Goal: Transaction & Acquisition: Purchase product/service

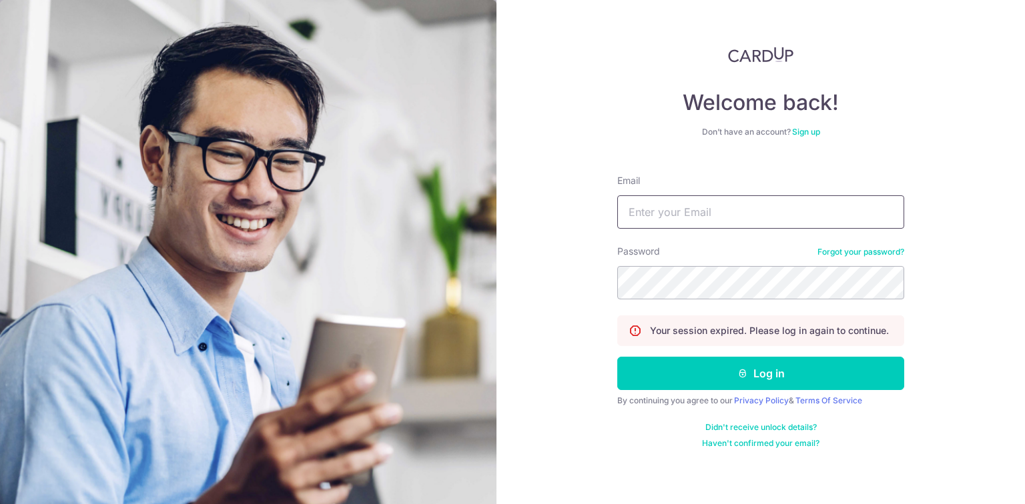
click at [723, 205] on input "Email" at bounding box center [760, 211] width 287 height 33
type input "chatsworth2009@hotmail.com"
click at [617, 357] on button "Log in" at bounding box center [760, 373] width 287 height 33
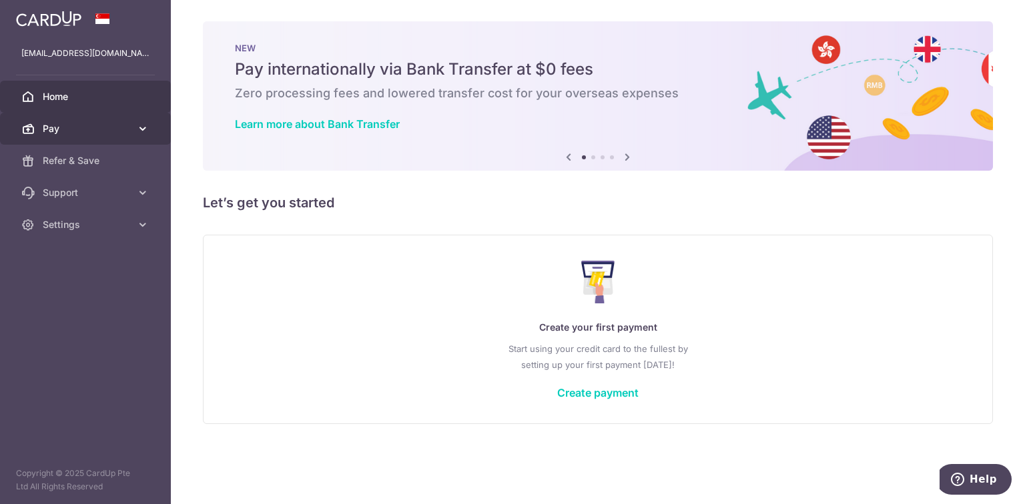
click at [100, 131] on span "Pay" at bounding box center [87, 128] width 88 height 13
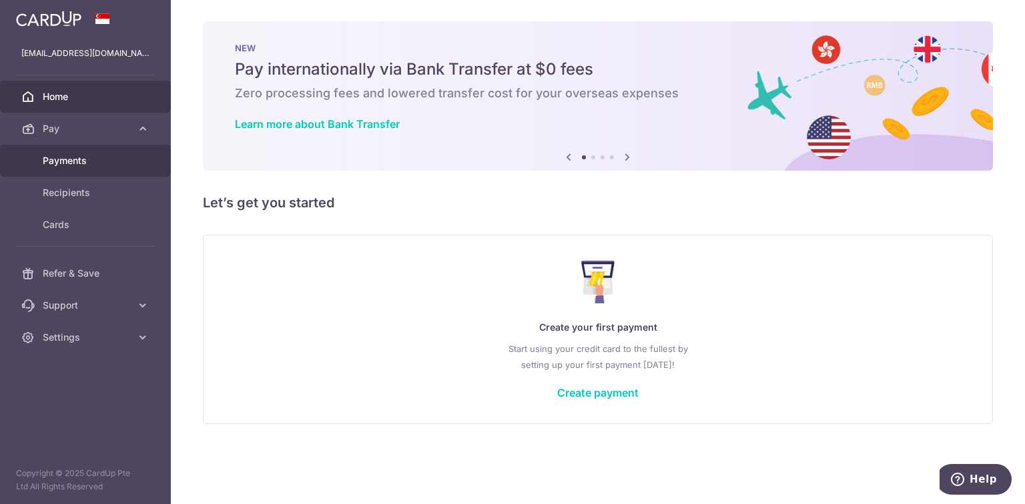
click at [93, 163] on span "Payments" at bounding box center [87, 160] width 88 height 13
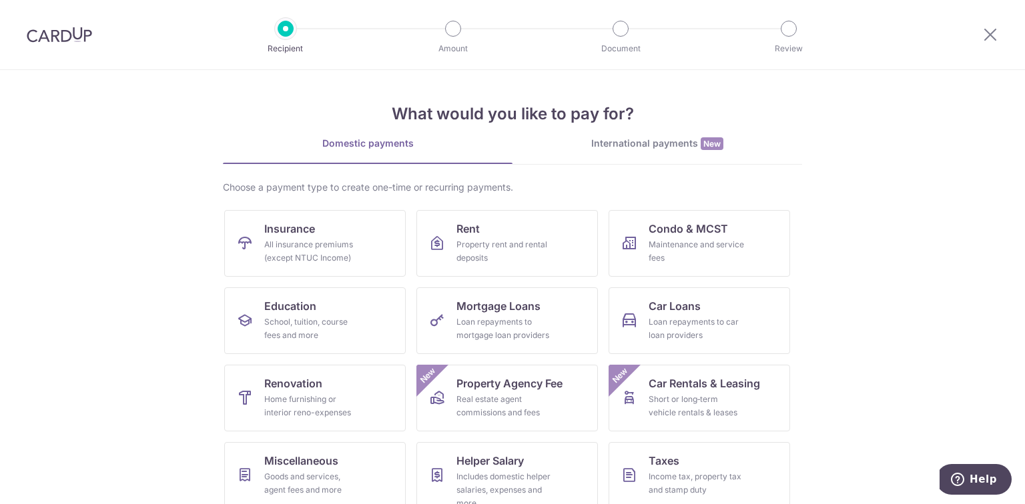
click at [627, 144] on div "International payments New" at bounding box center [657, 144] width 290 height 14
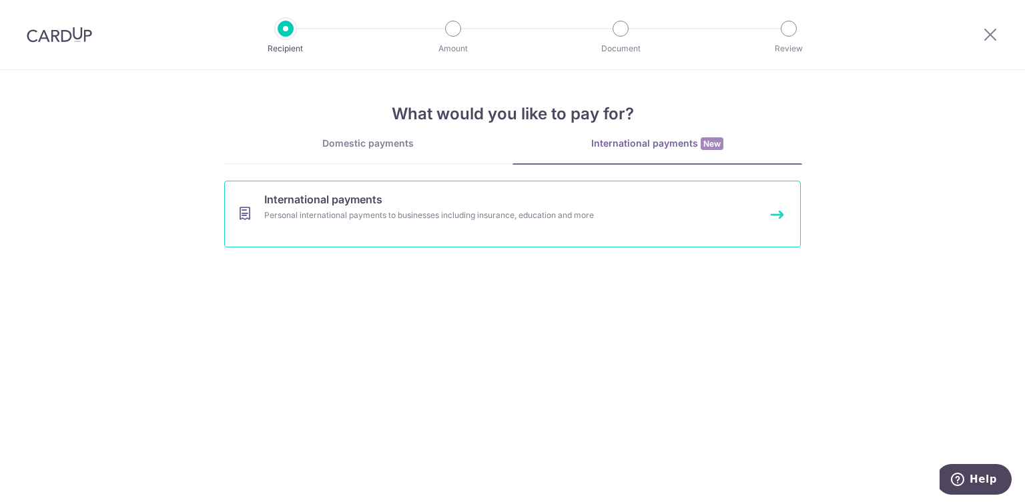
click at [414, 205] on link "International payments Personal international payments to businesses including …" at bounding box center [512, 214] width 576 height 67
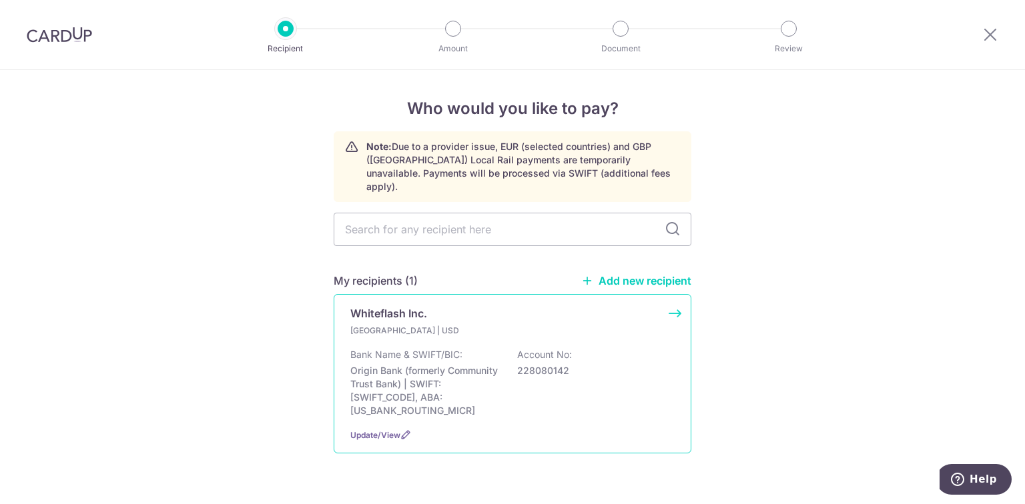
click at [554, 324] on div "United States | USD" at bounding box center [512, 330] width 324 height 13
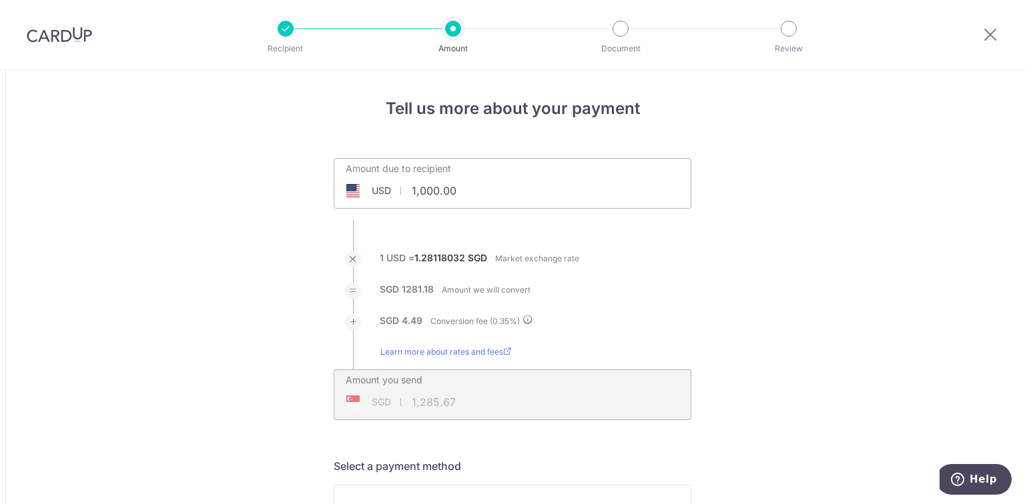
click at [412, 192] on input "1,000.00" at bounding box center [437, 190] width 206 height 31
click at [656, 256] on li "1 USD = 1.28118032 SGD Market exchange rate" at bounding box center [513, 267] width 358 height 31
type input "4,575.00"
click at [603, 393] on div "Amount you send SGD 5,881.97 5881.97" at bounding box center [512, 385] width 356 height 31
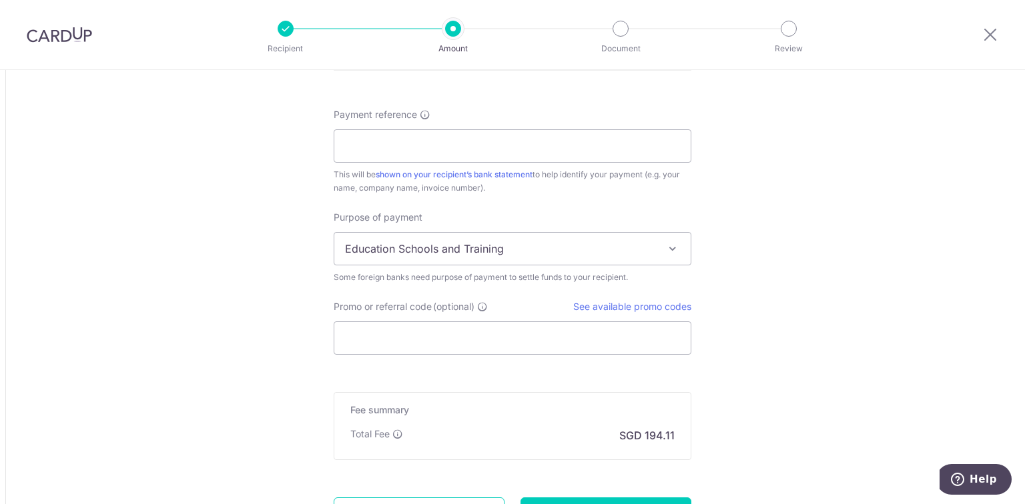
scroll to position [1014, 0]
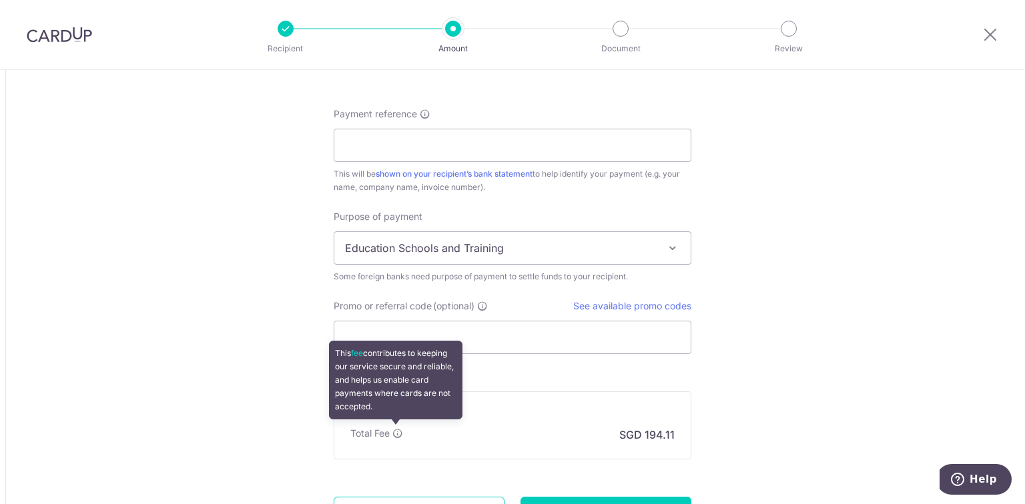
click at [395, 430] on icon at bounding box center [397, 433] width 11 height 11
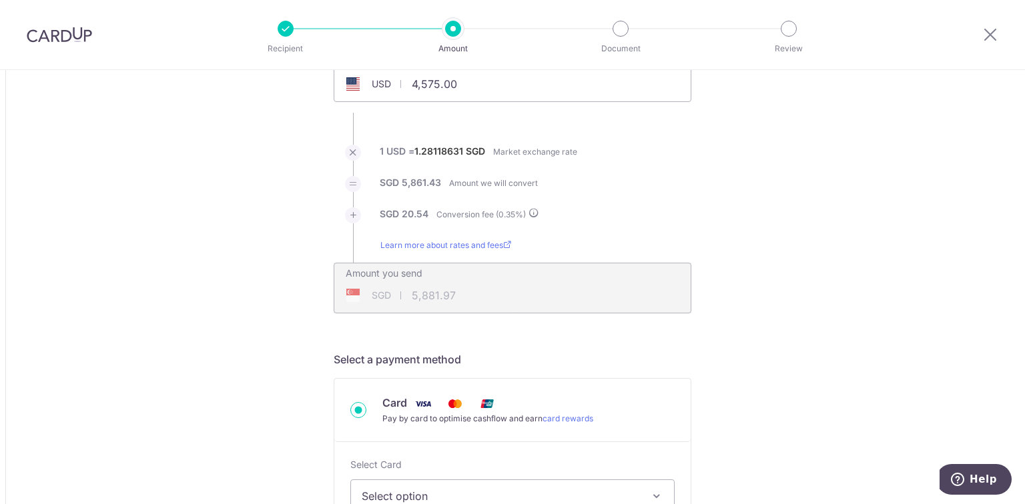
scroll to position [107, 0]
type input "5,884.04"
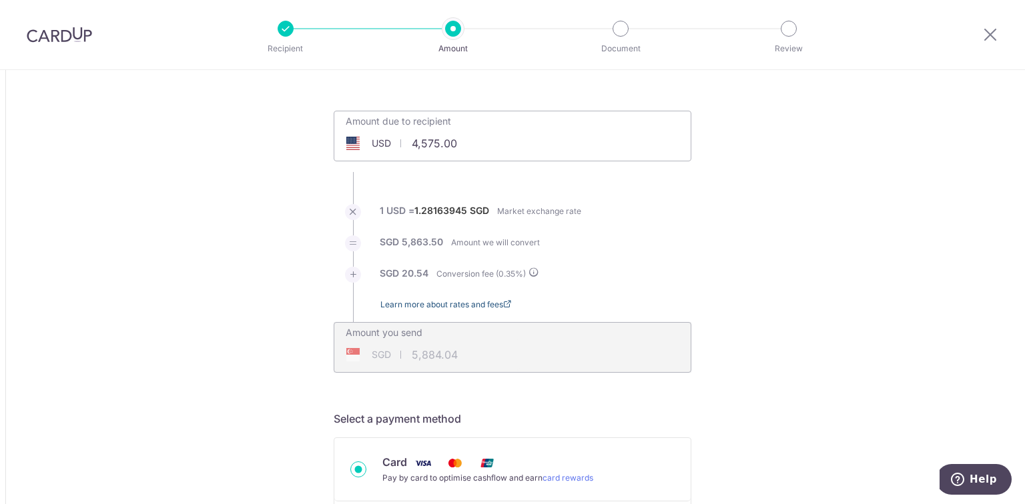
scroll to position [0, 0]
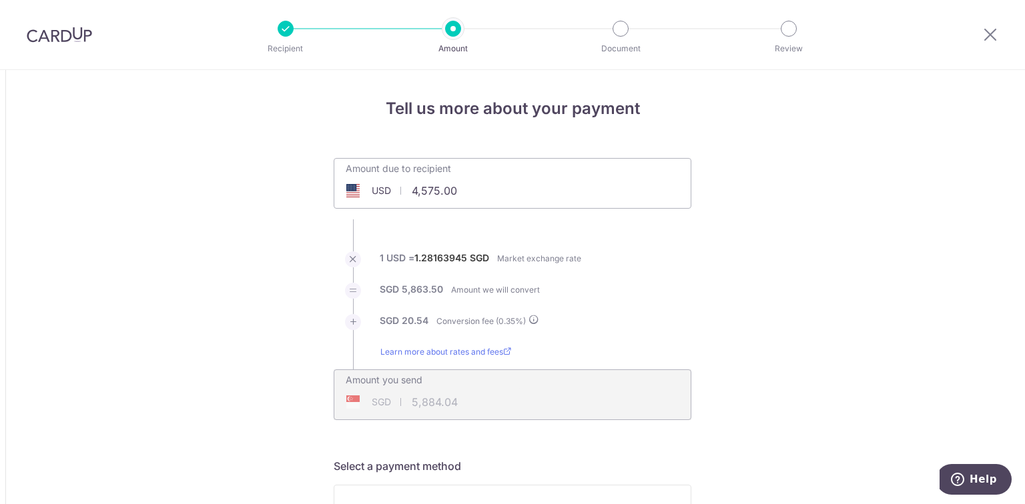
drag, startPoint x: 420, startPoint y: 195, endPoint x: 452, endPoint y: 190, distance: 32.4
click at [452, 190] on input "4,575.00" at bounding box center [437, 190] width 206 height 31
type input "4"
click at [63, 32] on img at bounding box center [59, 35] width 65 height 16
type input "5,884.04"
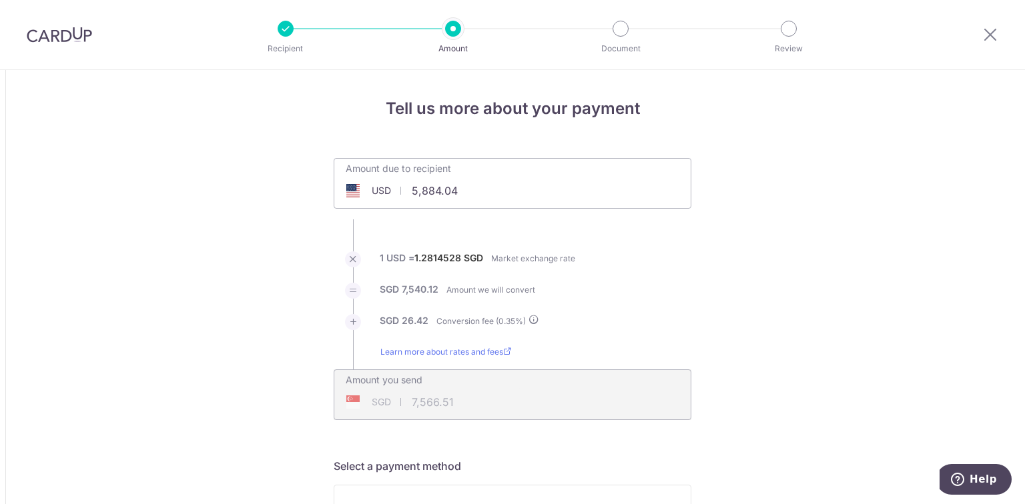
type input "7,566.51"
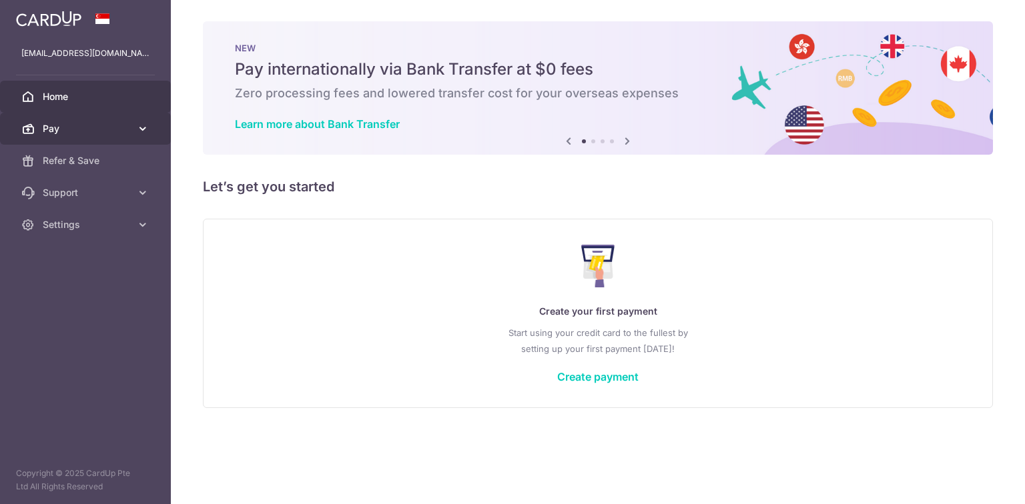
click at [78, 126] on span "Pay" at bounding box center [87, 128] width 88 height 13
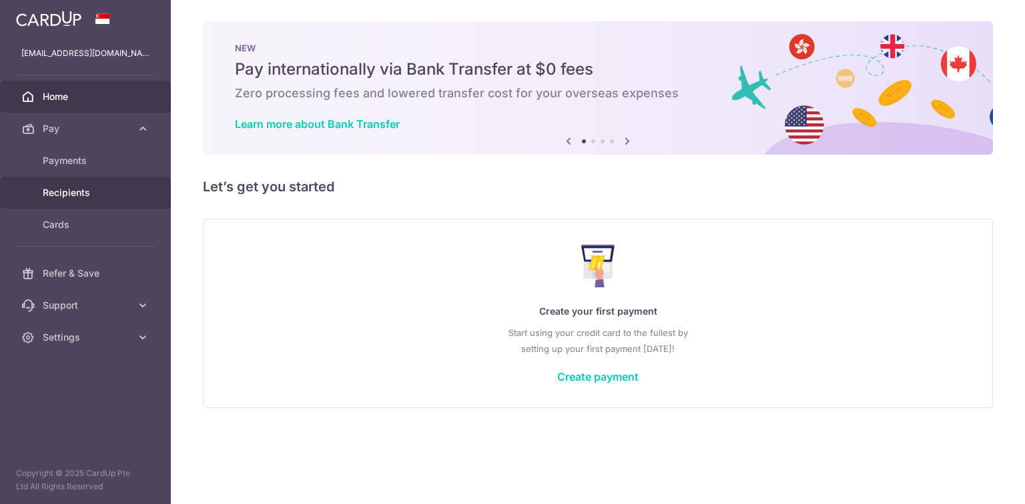
click at [78, 191] on span "Recipients" at bounding box center [87, 192] width 88 height 13
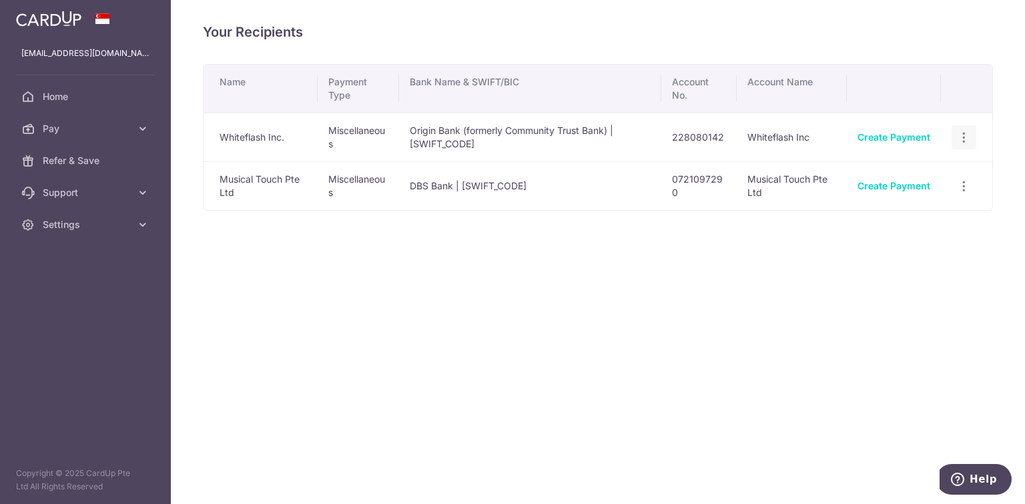
click at [963, 139] on icon "button" at bounding box center [964, 138] width 14 height 14
click at [686, 318] on div "Your Recipients Name Payment Type Bank Name & SWIFT/BIC Account No. Account Nam…" at bounding box center [598, 252] width 854 height 504
click at [929, 133] on link "Create Payment" at bounding box center [893, 136] width 73 height 11
click at [964, 131] on icon "button" at bounding box center [964, 138] width 14 height 14
click at [500, 244] on div "Your Recipients Name Payment Type Bank Name & SWIFT/BIC Account No. Account Nam…" at bounding box center [598, 252] width 854 height 504
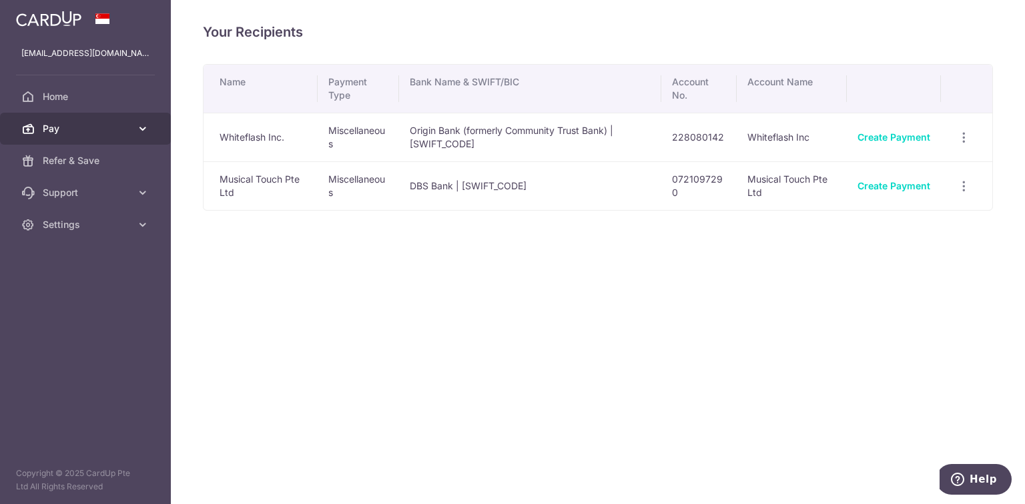
click at [88, 133] on span "Pay" at bounding box center [87, 128] width 88 height 13
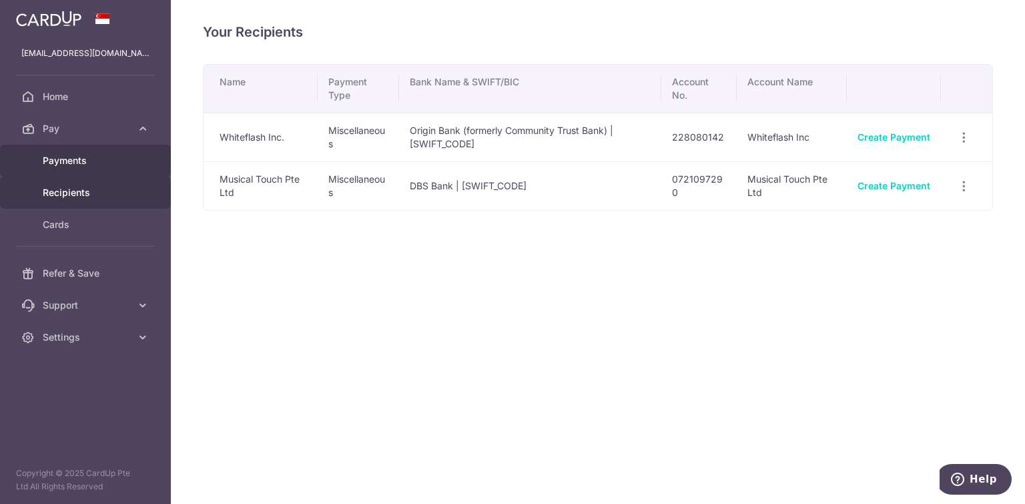
click at [73, 165] on span "Payments" at bounding box center [87, 160] width 88 height 13
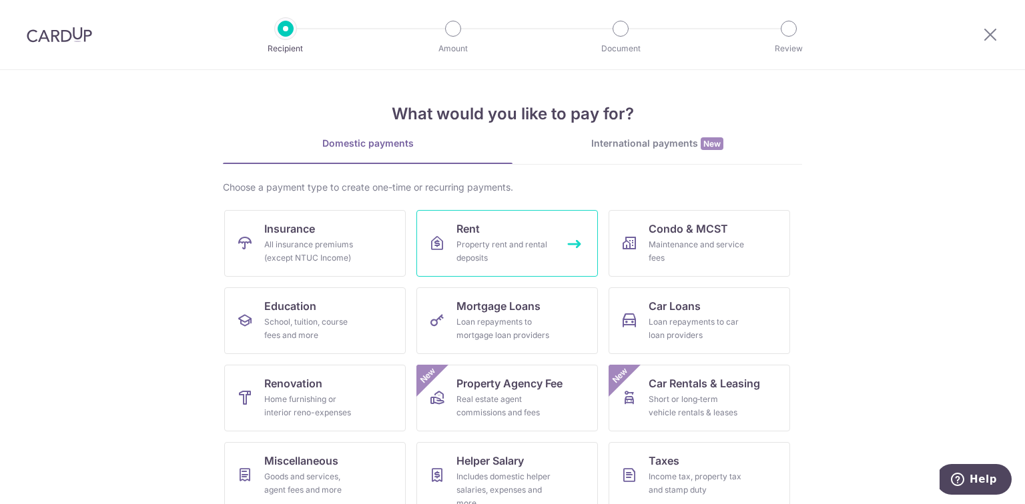
click at [495, 251] on div "Property rent and rental deposits" at bounding box center [504, 251] width 96 height 27
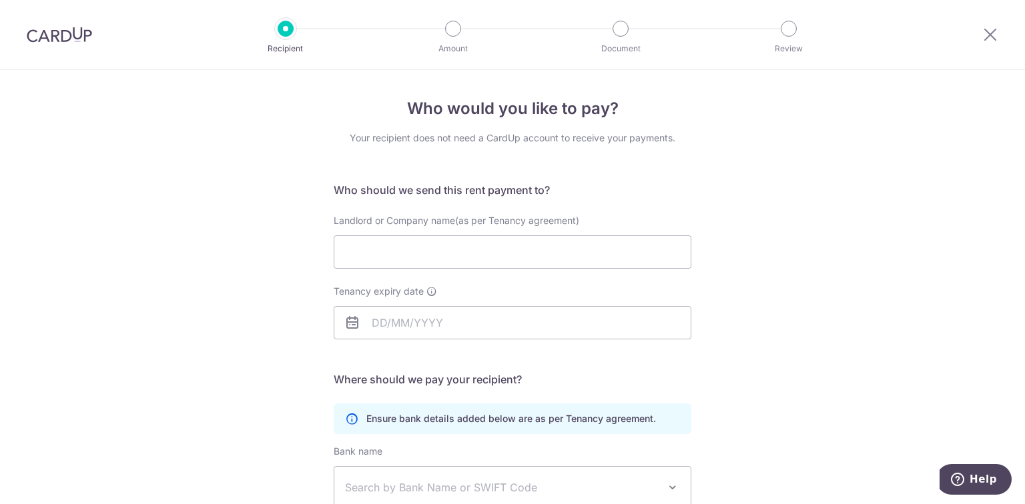
scroll to position [107, 0]
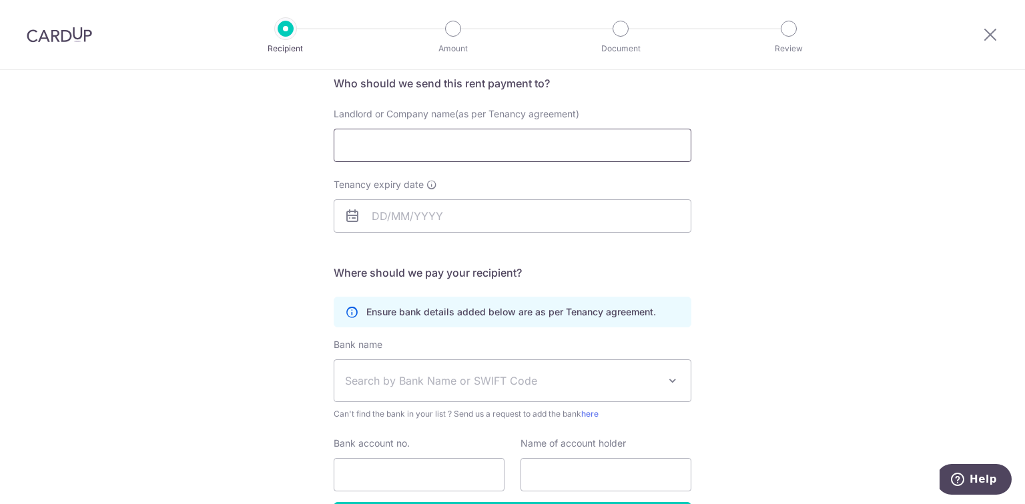
click at [497, 159] on input "Landlord or Company name(as per Tenancy agreement)" at bounding box center [513, 145] width 358 height 33
click at [886, 223] on div "Who would you like to pay? Your recipient does not need a CardUp account to rec…" at bounding box center [512, 280] width 1025 height 635
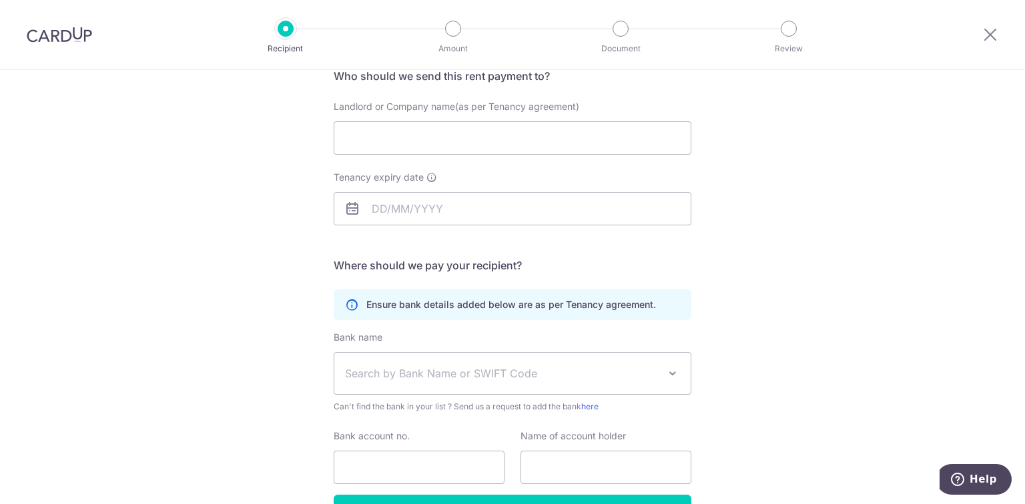
scroll to position [0, 0]
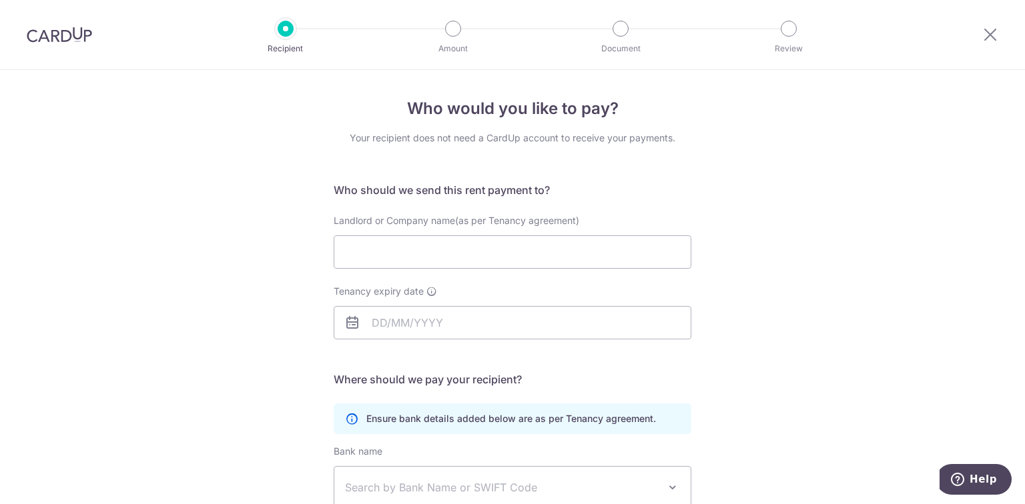
drag, startPoint x: 71, startPoint y: 40, endPoint x: 560, endPoint y: 61, distance: 489.5
click at [71, 40] on img at bounding box center [59, 35] width 65 height 16
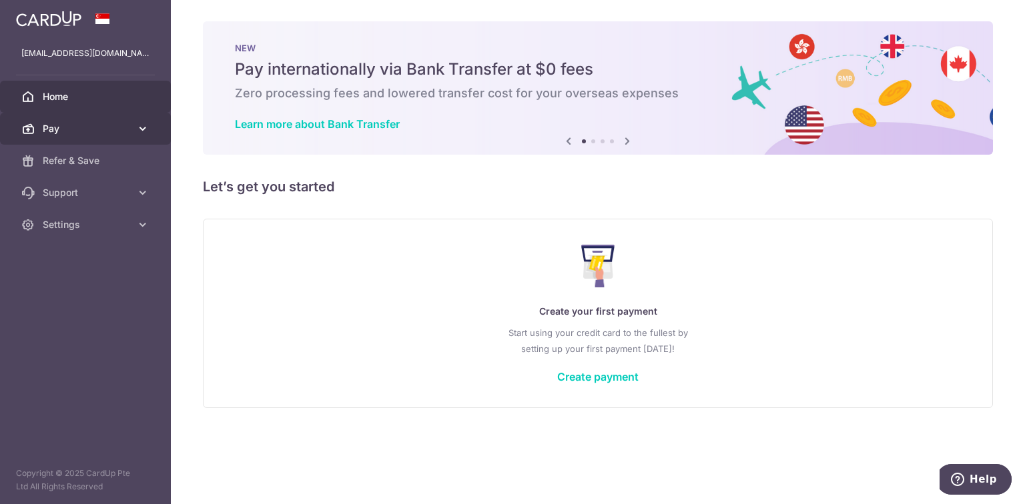
click at [106, 129] on span "Pay" at bounding box center [87, 128] width 88 height 13
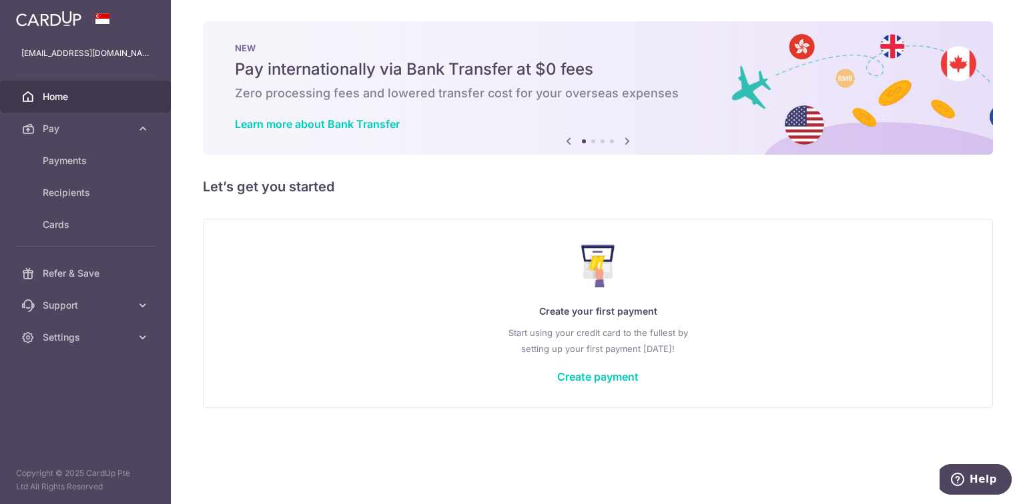
click at [358, 213] on div "× Pause Schedule Pause all future payments in this series Pause just this one p…" at bounding box center [598, 252] width 854 height 504
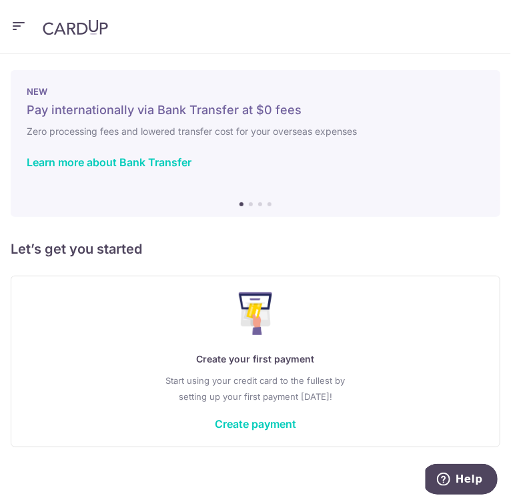
click at [16, 31] on icon "button" at bounding box center [19, 25] width 16 height 17
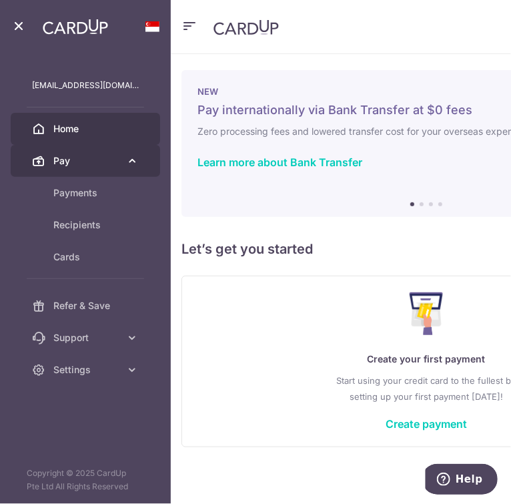
click at [61, 161] on span "Pay" at bounding box center [86, 160] width 67 height 13
click at [64, 166] on span "Pay" at bounding box center [86, 160] width 67 height 13
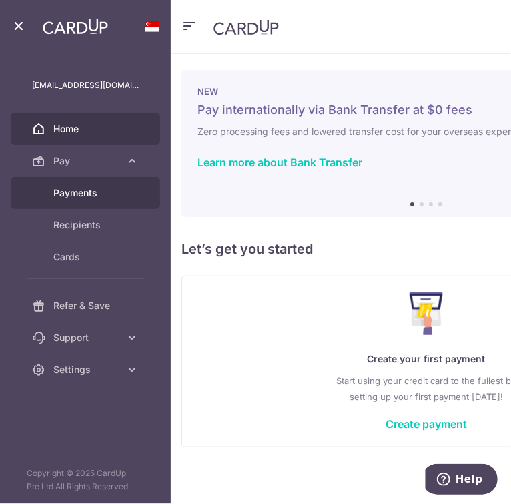
click at [62, 196] on span "Payments" at bounding box center [95, 192] width 85 height 13
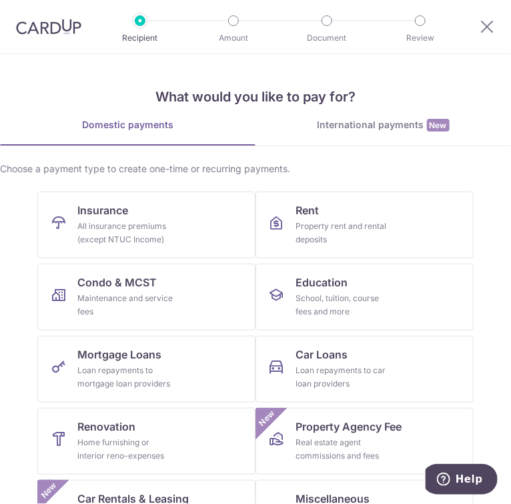
click at [29, 20] on img at bounding box center [48, 27] width 65 height 16
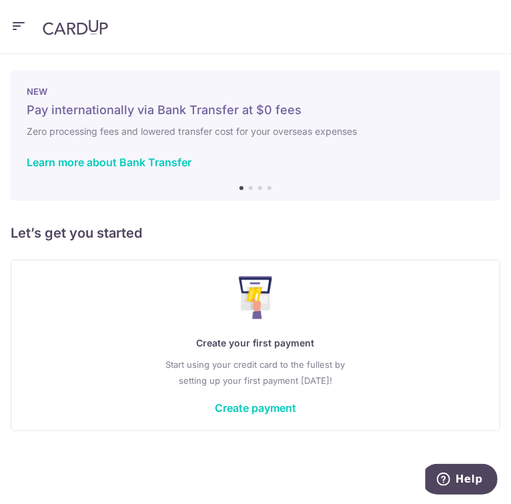
click at [14, 32] on icon "button" at bounding box center [19, 25] width 16 height 17
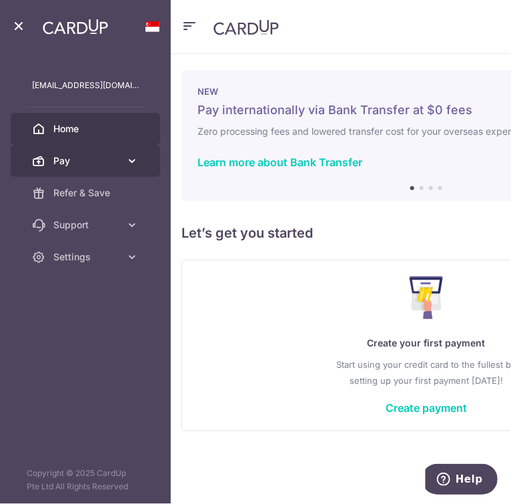
click at [79, 168] on link "Pay" at bounding box center [85, 161] width 149 height 32
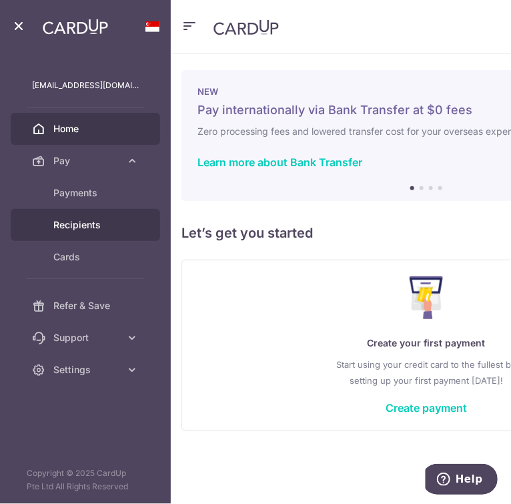
click at [81, 226] on span "Recipients" at bounding box center [95, 224] width 85 height 13
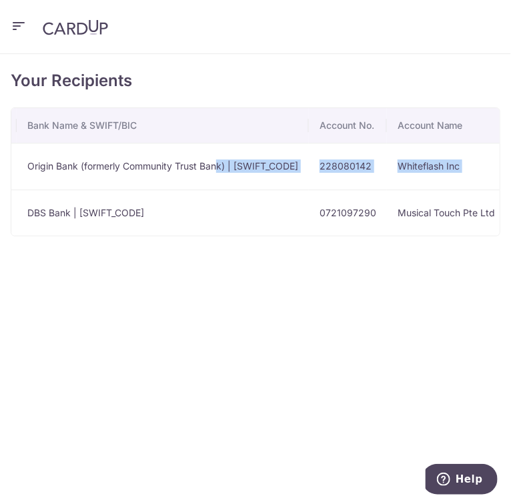
scroll to position [0, 342]
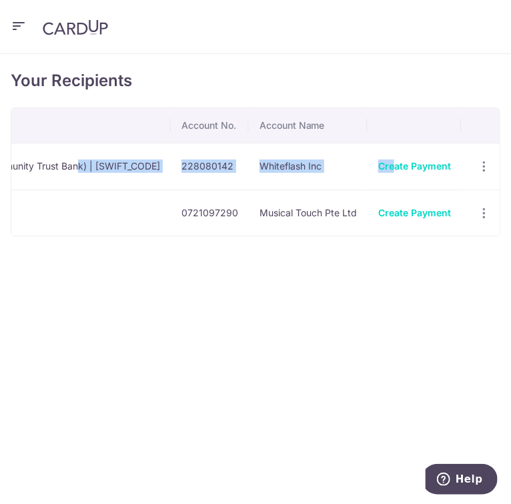
drag, startPoint x: 422, startPoint y: 168, endPoint x: 382, endPoint y: 183, distance: 42.0
click at [384, 183] on tr "Whiteflash Inc. Miscellaneous Origin Bank (formerly Community Trust Bank) | [SW…" at bounding box center [91, 166] width 843 height 47
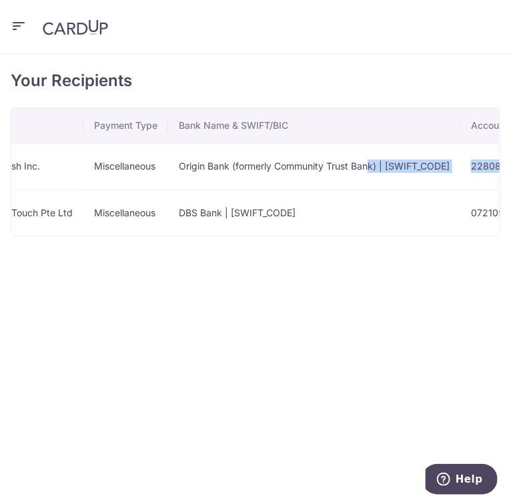
scroll to position [0, 0]
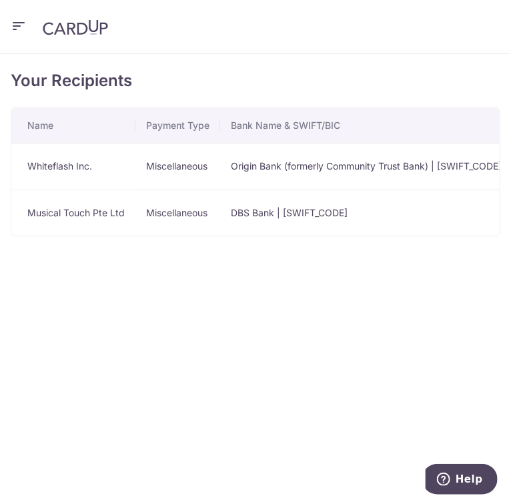
click at [62, 160] on td "Whiteflash Inc." at bounding box center [73, 166] width 124 height 47
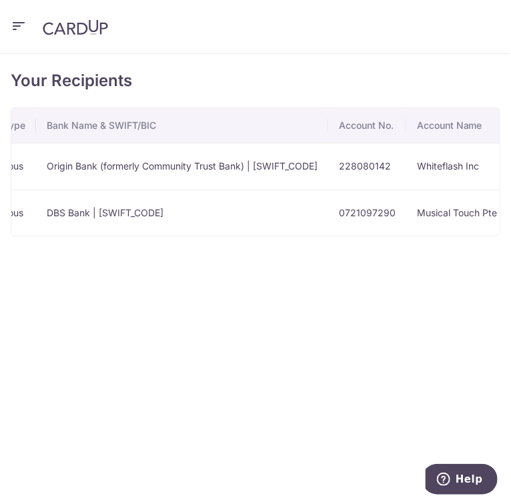
scroll to position [0, 191]
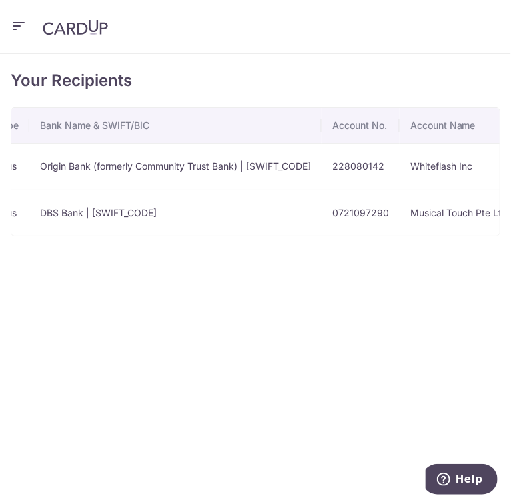
click at [291, 166] on td "Origin Bank (formerly Community Trust Bank) | [SWIFT_CODE]" at bounding box center [175, 166] width 292 height 47
click at [359, 169] on td "228080142" at bounding box center [361, 166] width 78 height 47
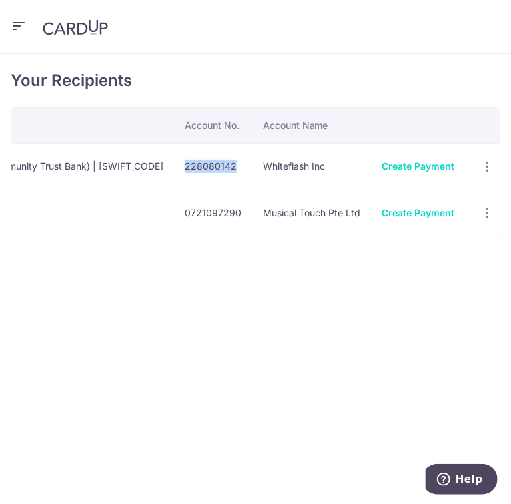
scroll to position [0, 342]
click at [478, 160] on icon "button" at bounding box center [485, 166] width 14 height 14
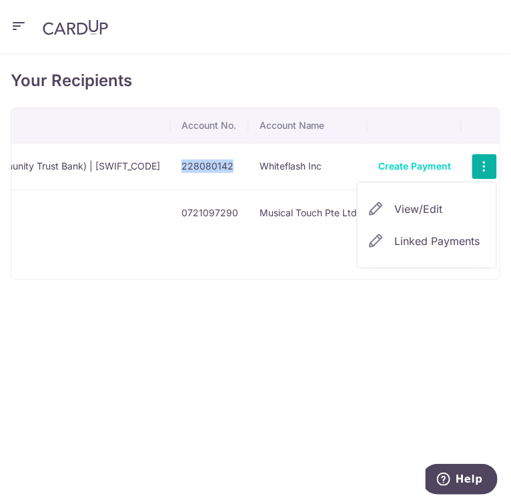
click at [442, 208] on span "View/Edit" at bounding box center [440, 209] width 91 height 16
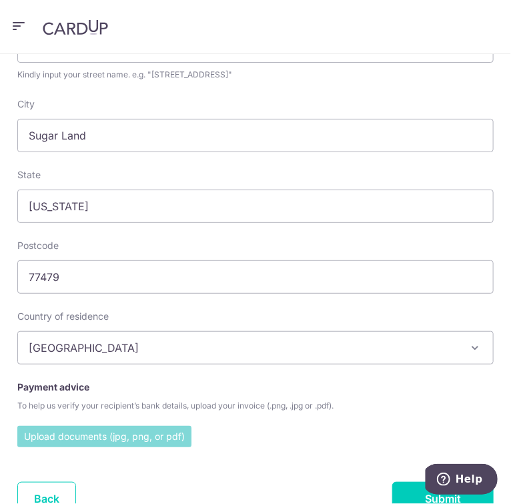
scroll to position [689, 0]
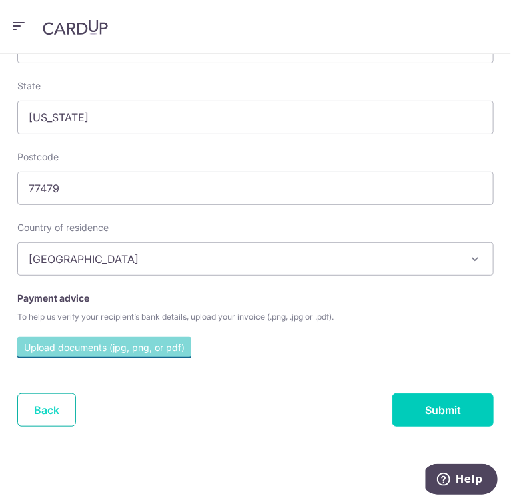
click at [64, 406] on link "Back" at bounding box center [46, 409] width 59 height 33
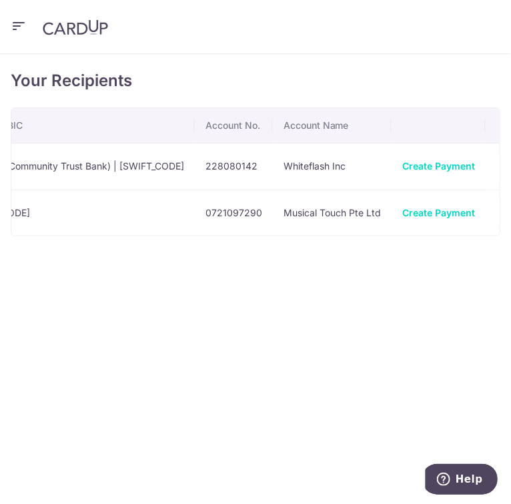
scroll to position [0, 330]
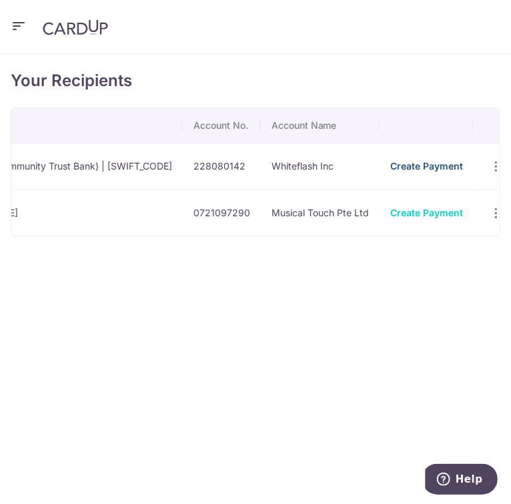
click at [437, 168] on link "Create Payment" at bounding box center [426, 165] width 73 height 11
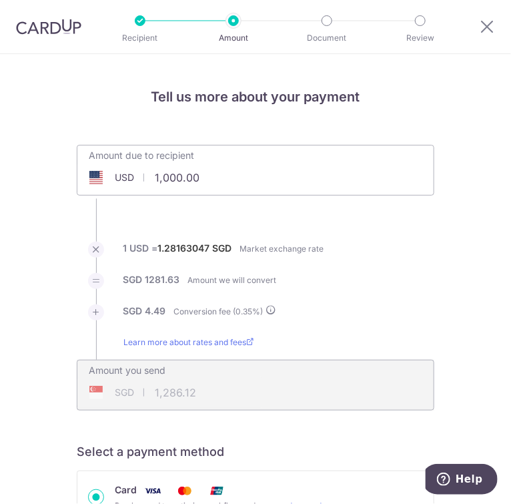
drag, startPoint x: 169, startPoint y: 181, endPoint x: 169, endPoint y: 191, distance: 10.0
click at [169, 189] on input "1,000.00" at bounding box center [180, 177] width 206 height 31
click at [205, 219] on ul "Amount due to recipient USD 3104 1000 1 USD = 1.28163047 SGD Market exchange ra…" at bounding box center [256, 278] width 358 height 266
type input "3,104.00"
type input "3,992.13"
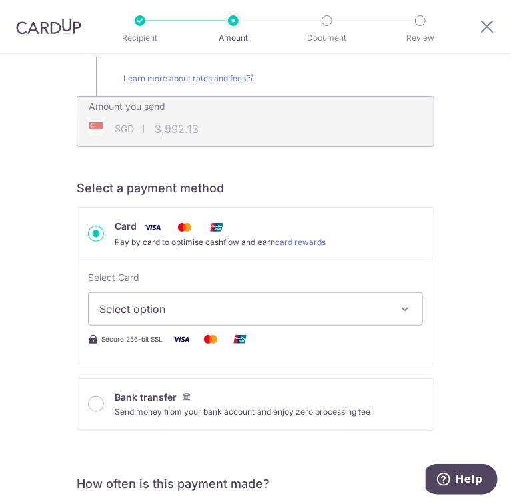
scroll to position [267, 0]
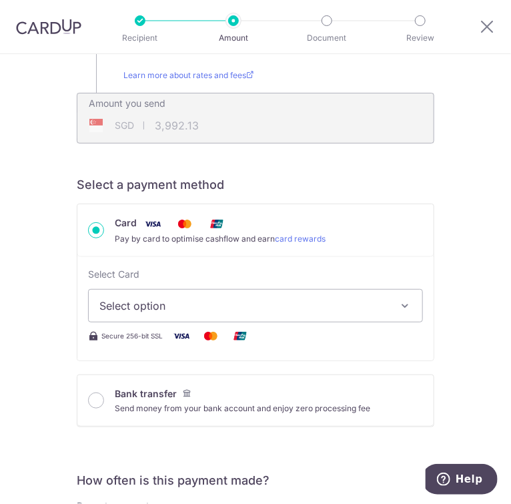
click at [387, 296] on button "Select option" at bounding box center [255, 305] width 335 height 33
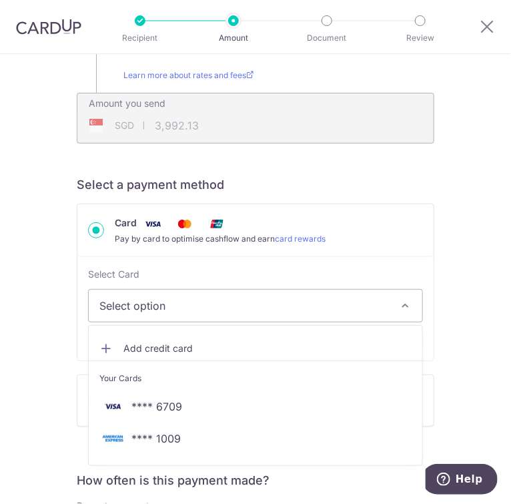
click at [382, 294] on button "Select option" at bounding box center [255, 305] width 335 height 33
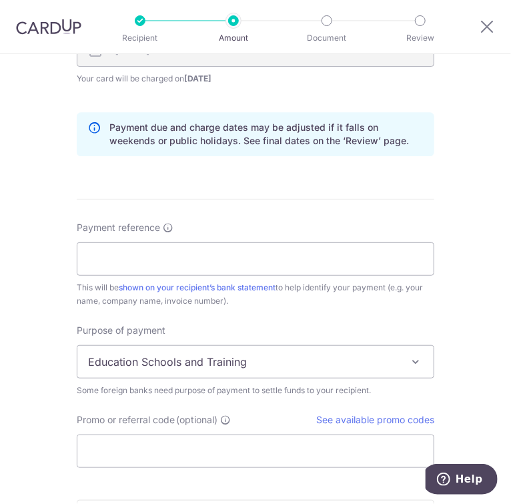
scroll to position [854, 0]
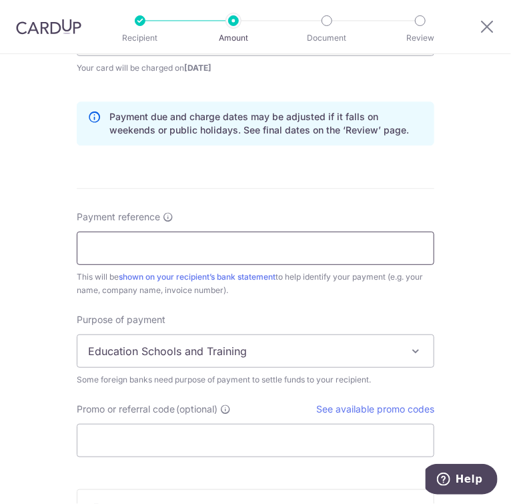
click at [208, 246] on input "Payment reference" at bounding box center [256, 248] width 358 height 33
type input "[PERSON_NAME] - Order No 98134"
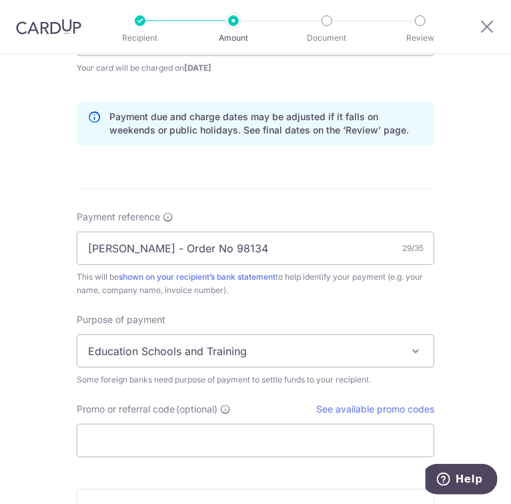
click at [160, 350] on span "Education Schools and Training" at bounding box center [255, 351] width 356 height 32
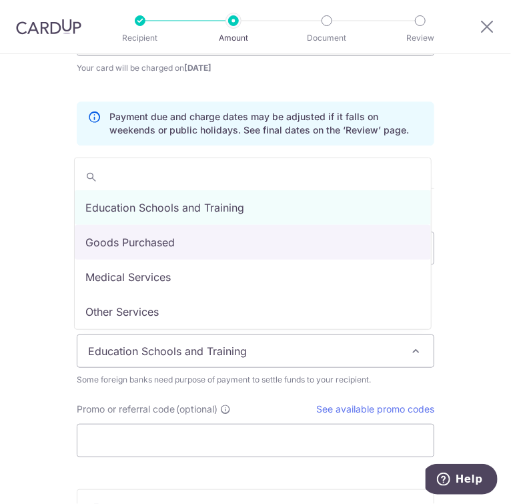
select select "Goods Purchased"
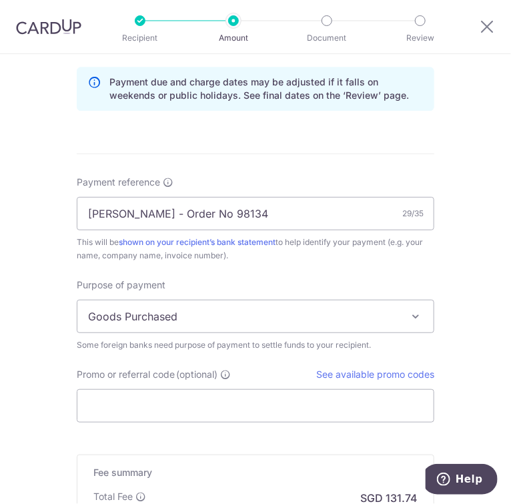
scroll to position [907, 0]
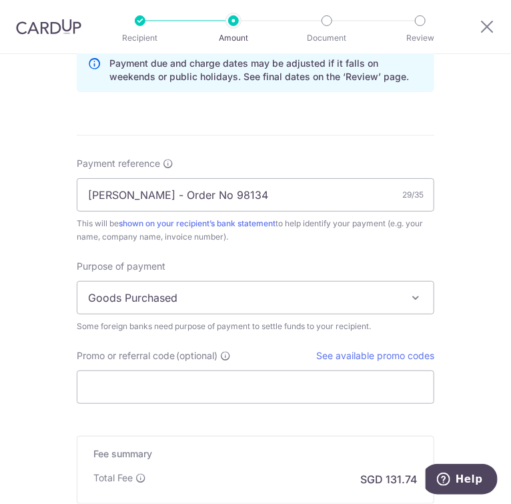
click at [181, 299] on span "Goods Purchased" at bounding box center [255, 298] width 356 height 32
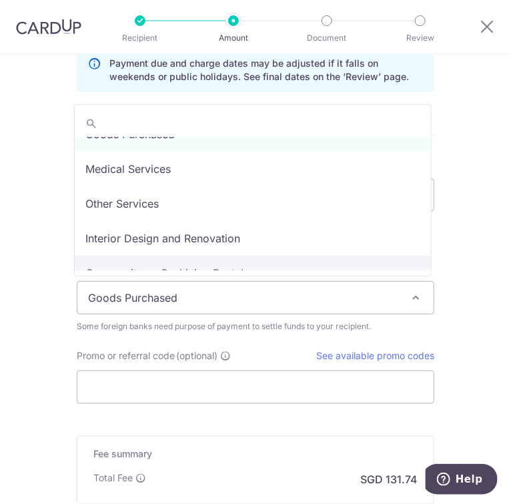
scroll to position [0, 0]
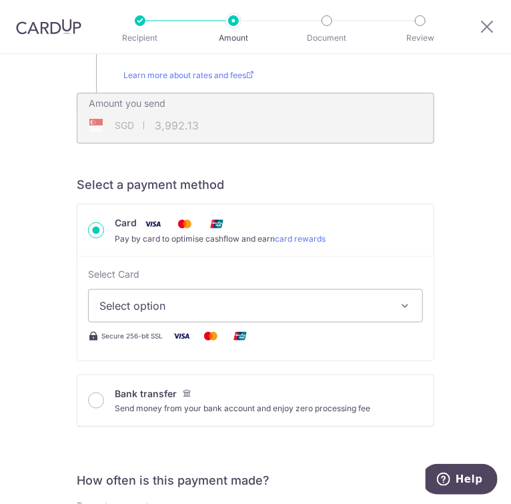
scroll to position [249, 0]
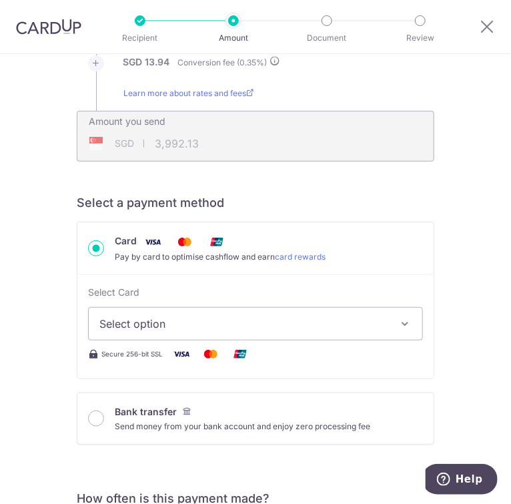
click at [203, 323] on span "Select option" at bounding box center [246, 324] width 294 height 16
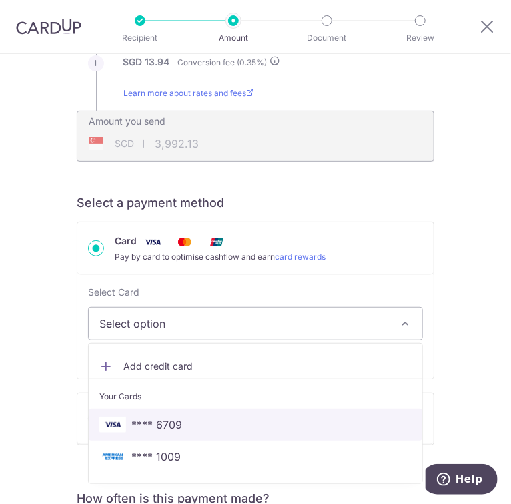
drag, startPoint x: 190, startPoint y: 419, endPoint x: 400, endPoint y: 349, distance: 221.5
click at [190, 419] on span "**** 6709" at bounding box center [255, 424] width 312 height 16
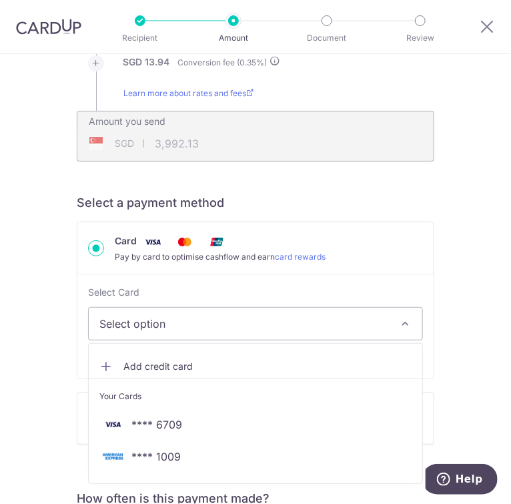
type input "3,104.00"
type input "3,992.08"
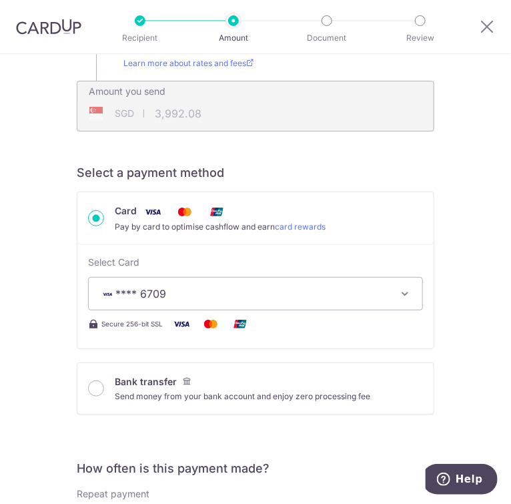
scroll to position [302, 0]
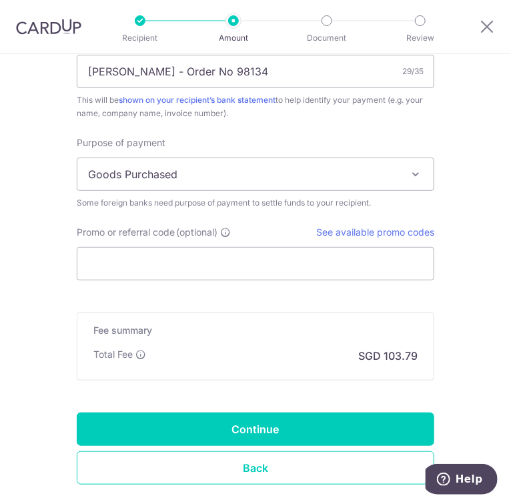
scroll to position [1049, 0]
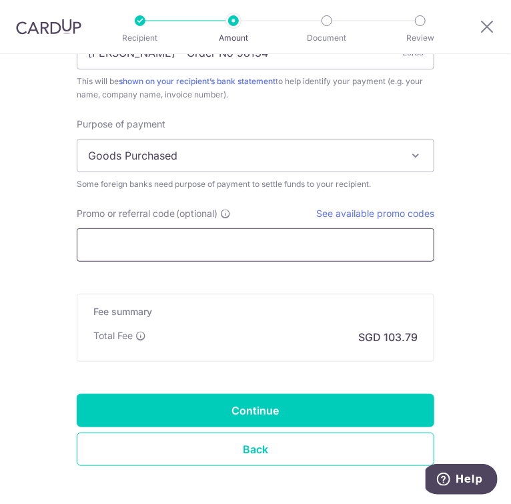
click at [227, 236] on input "Promo or referral code (optional)" at bounding box center [256, 244] width 358 height 33
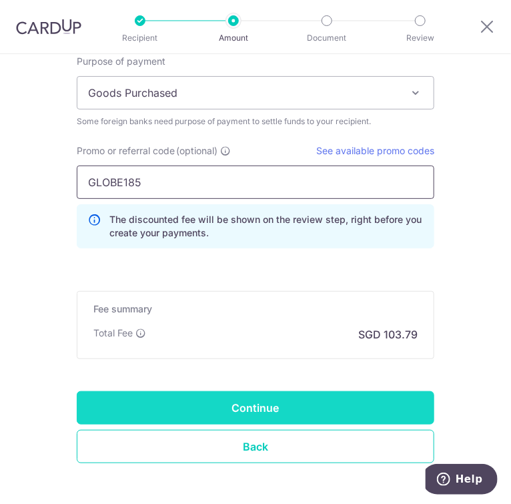
scroll to position [1163, 0]
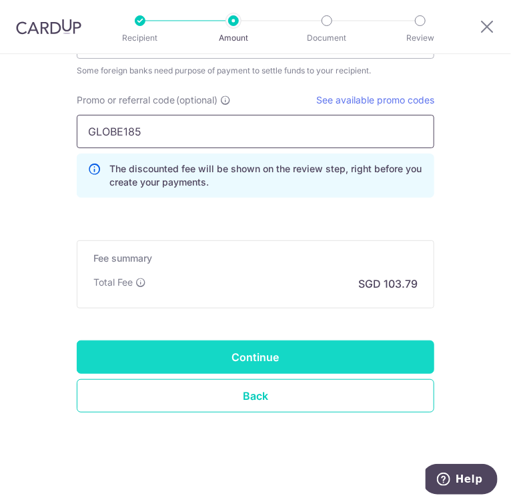
type input "GLOBE185"
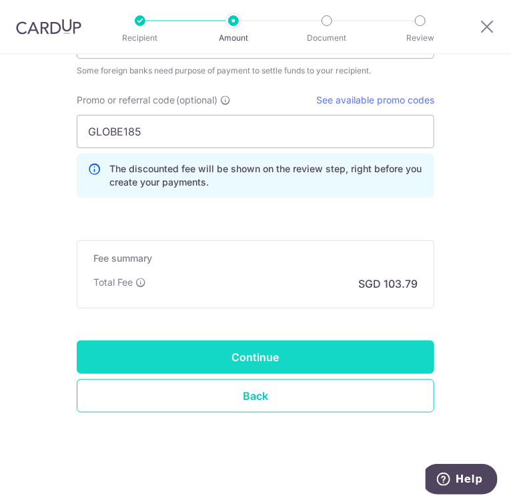
click at [249, 355] on input "Continue" at bounding box center [256, 356] width 358 height 33
type input "Create Schedule"
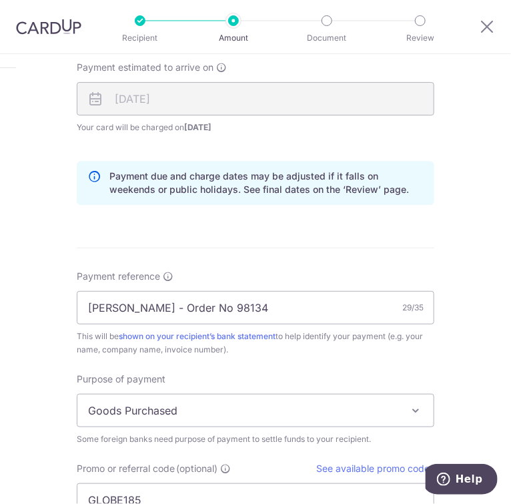
scroll to position [523, 0]
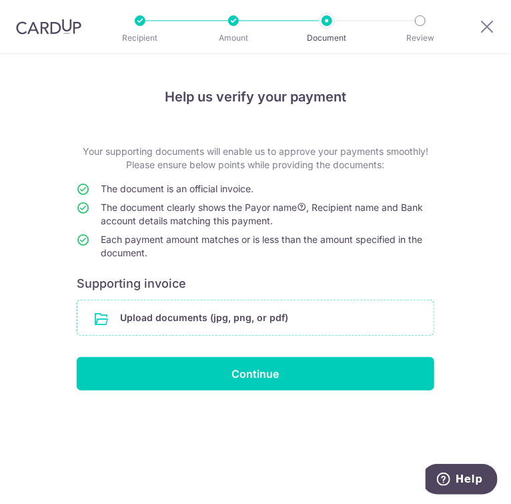
click at [276, 324] on input "file" at bounding box center [255, 317] width 356 height 35
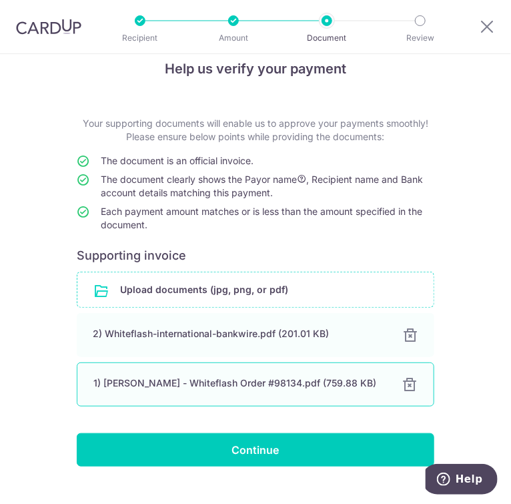
scroll to position [53, 0]
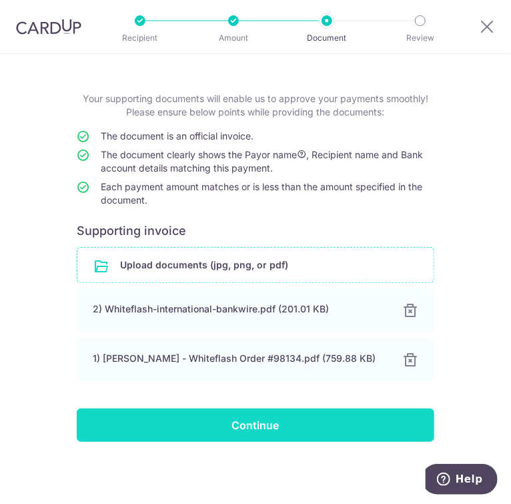
click at [278, 428] on input "Continue" at bounding box center [256, 424] width 358 height 33
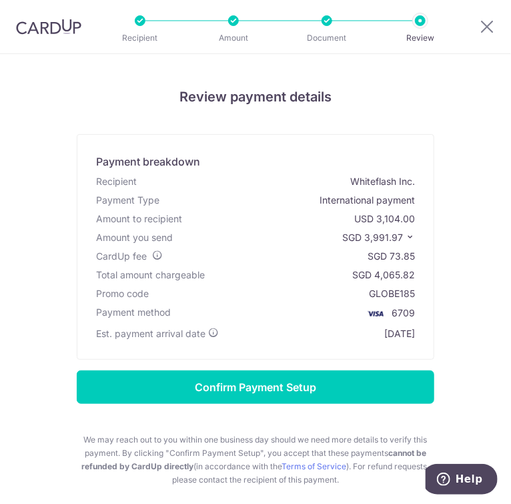
click at [409, 238] on icon at bounding box center [410, 236] width 9 height 9
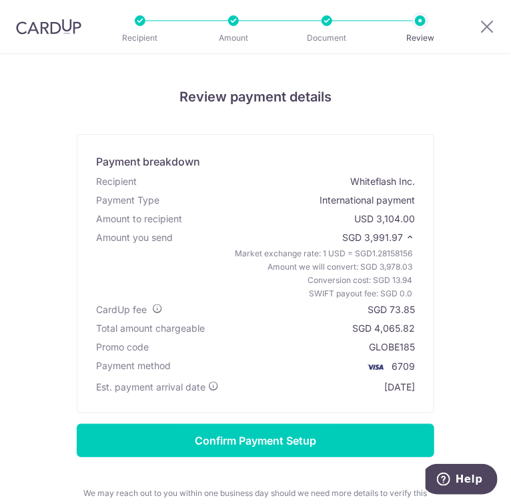
click at [409, 238] on icon at bounding box center [410, 236] width 9 height 9
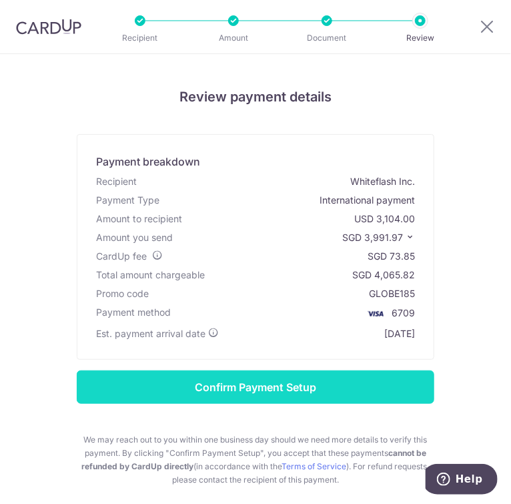
click at [344, 387] on input "Confirm Payment Setup" at bounding box center [256, 386] width 358 height 33
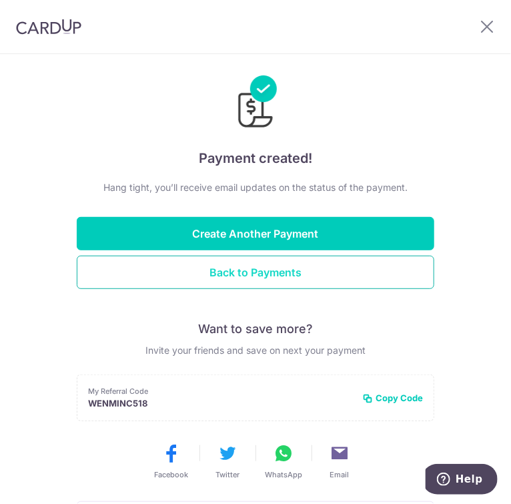
click at [364, 271] on button "Back to Payments" at bounding box center [256, 272] width 358 height 33
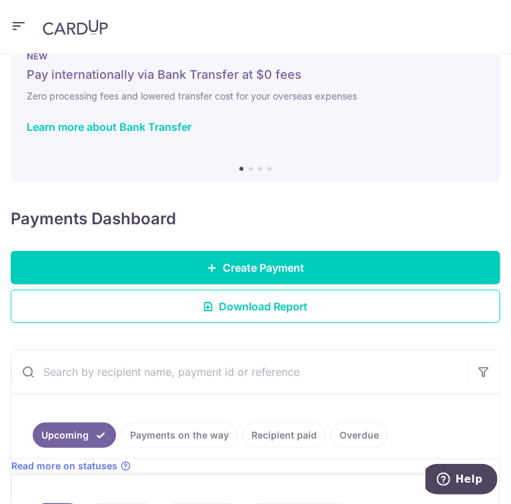
scroll to position [53, 0]
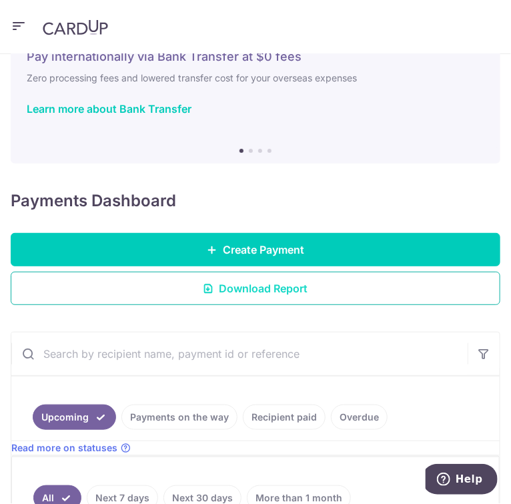
click at [280, 296] on link "Download Report" at bounding box center [256, 288] width 490 height 33
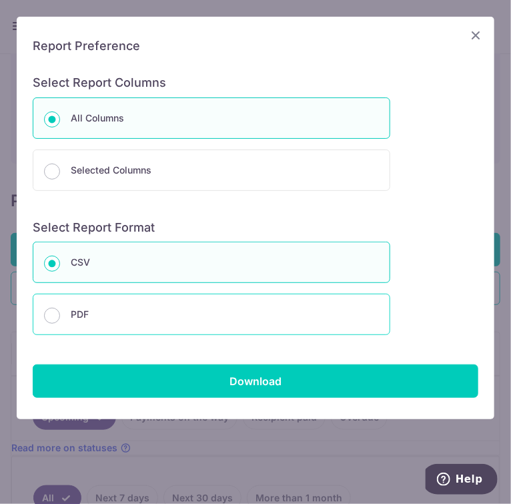
click at [227, 320] on p "PDF" at bounding box center [225, 314] width 308 height 16
click at [60, 320] on input "PDF" at bounding box center [52, 316] width 16 height 16
radio input "false"
radio input "true"
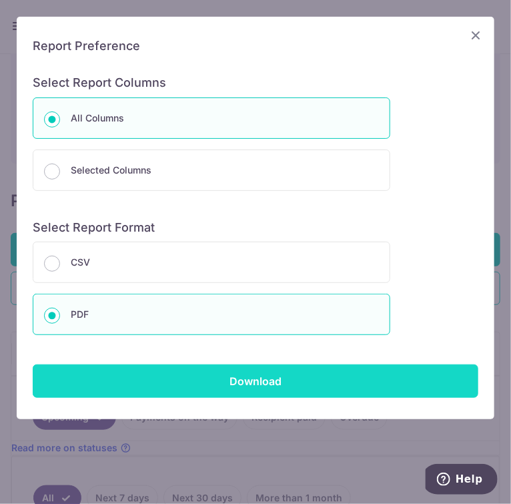
click at [248, 374] on input "Download" at bounding box center [256, 380] width 446 height 33
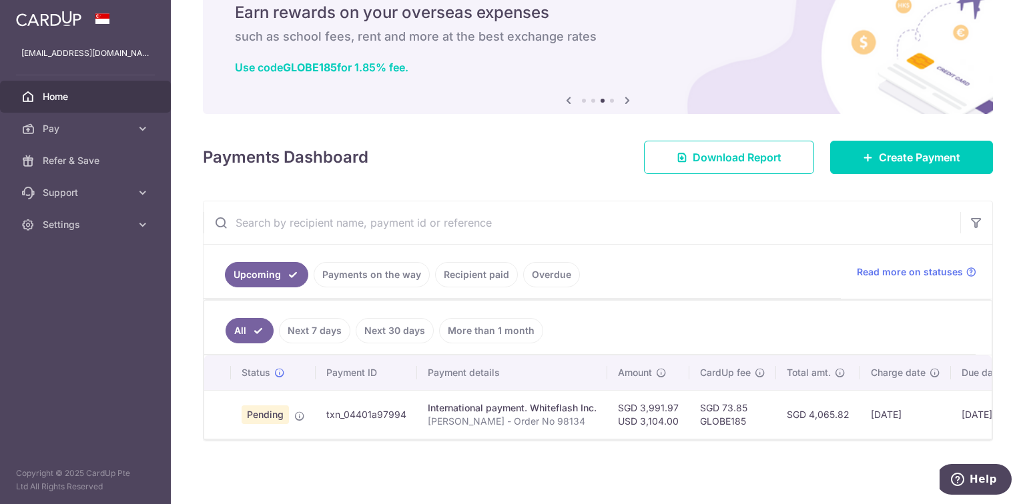
drag, startPoint x: 478, startPoint y: 439, endPoint x: 544, endPoint y: 438, distance: 66.7
click at [510, 439] on div at bounding box center [597, 439] width 787 height 1
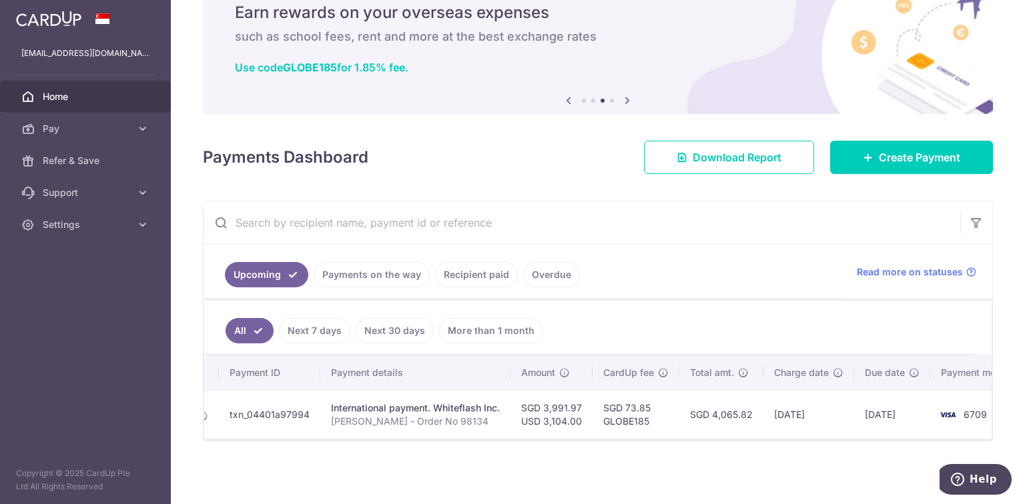
scroll to position [0, 103]
click at [412, 266] on link "Payments on the way" at bounding box center [372, 274] width 116 height 25
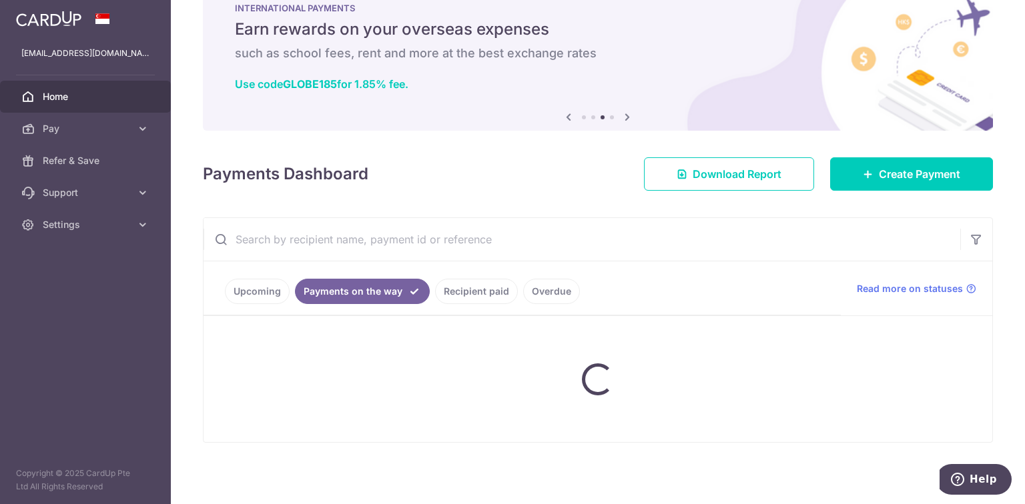
scroll to position [59, 0]
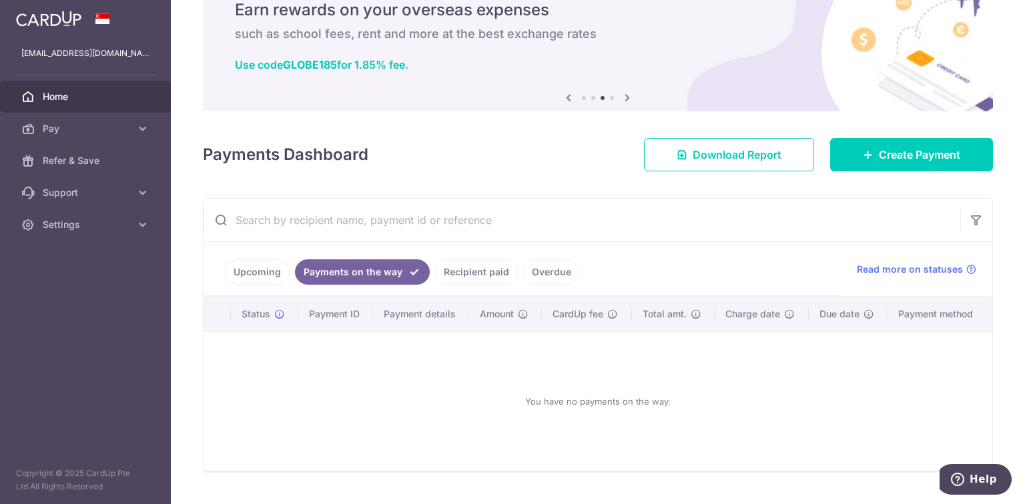
click at [279, 287] on ul "Upcoming Payments on the way Recipient paid Overdue" at bounding box center [521, 269] width 637 height 54
click at [279, 265] on link "Upcoming" at bounding box center [257, 272] width 65 height 25
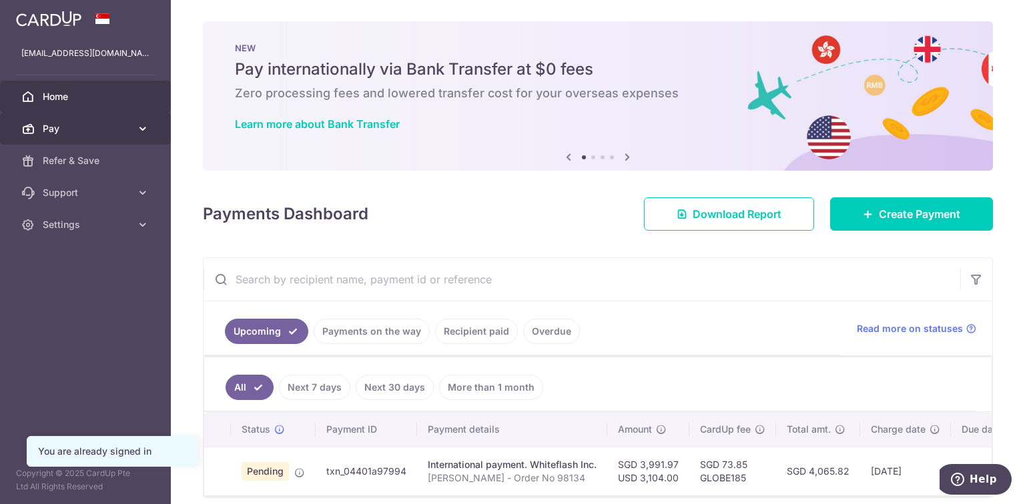
click at [59, 124] on span "Pay" at bounding box center [87, 128] width 88 height 13
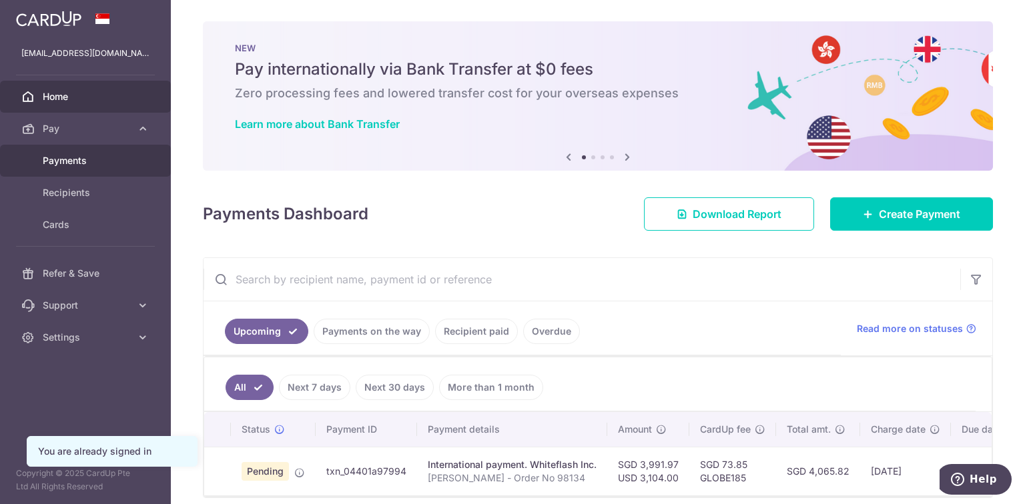
click at [71, 163] on span "Payments" at bounding box center [87, 160] width 88 height 13
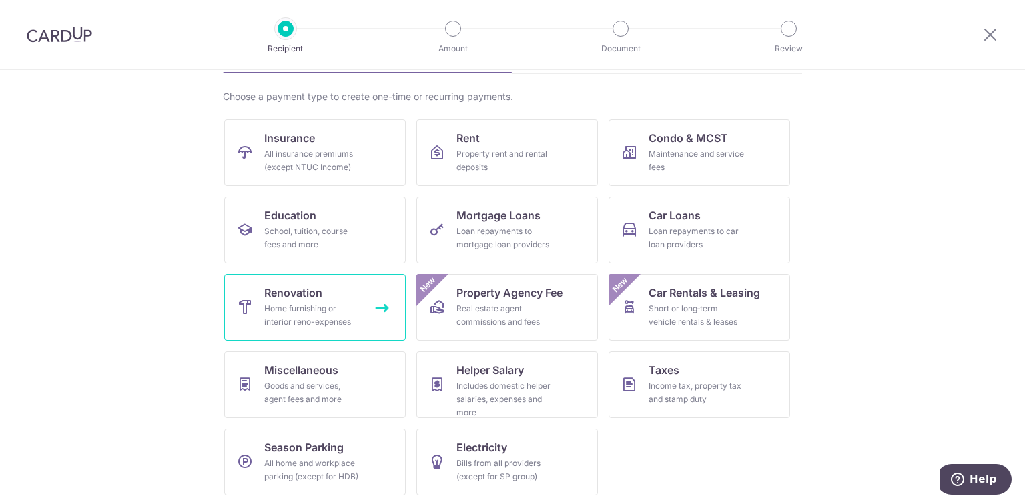
scroll to position [92, 0]
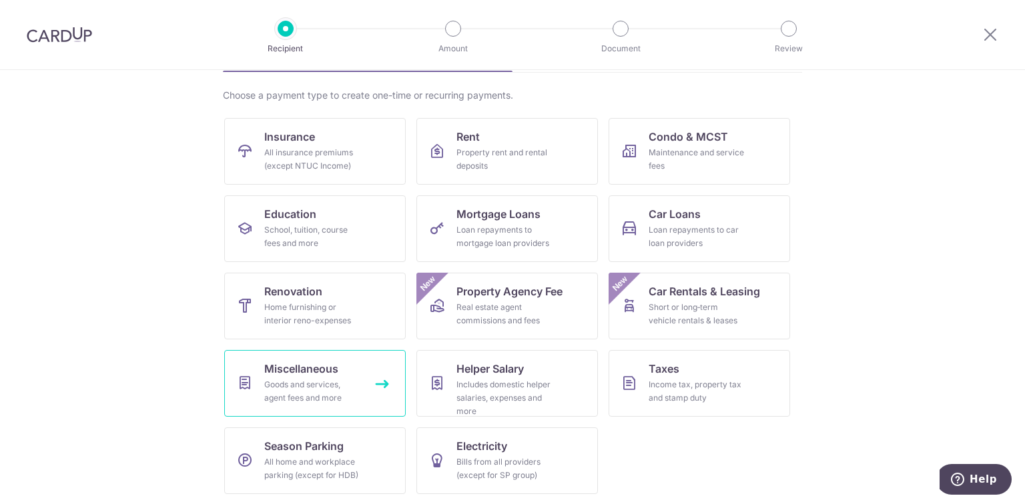
click at [283, 376] on span "Miscellaneous" at bounding box center [301, 369] width 74 height 16
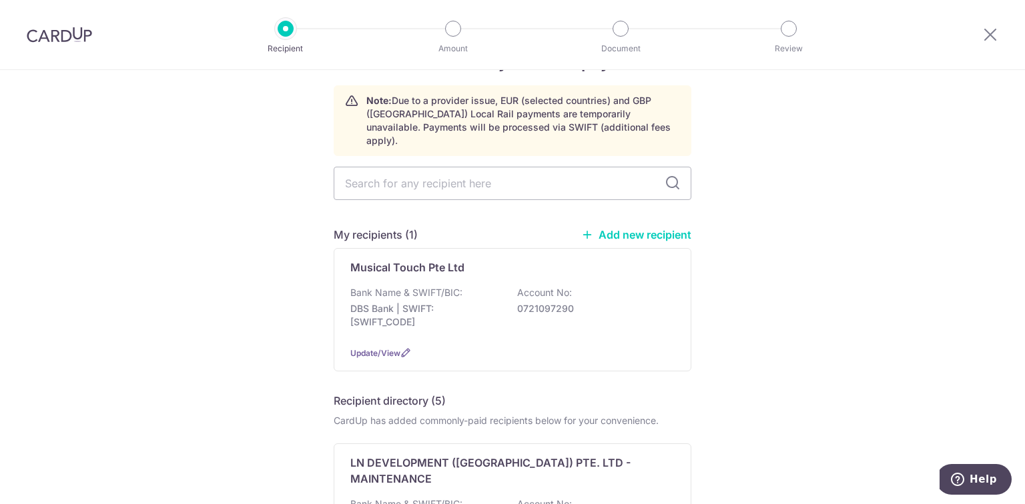
scroll to position [107, 0]
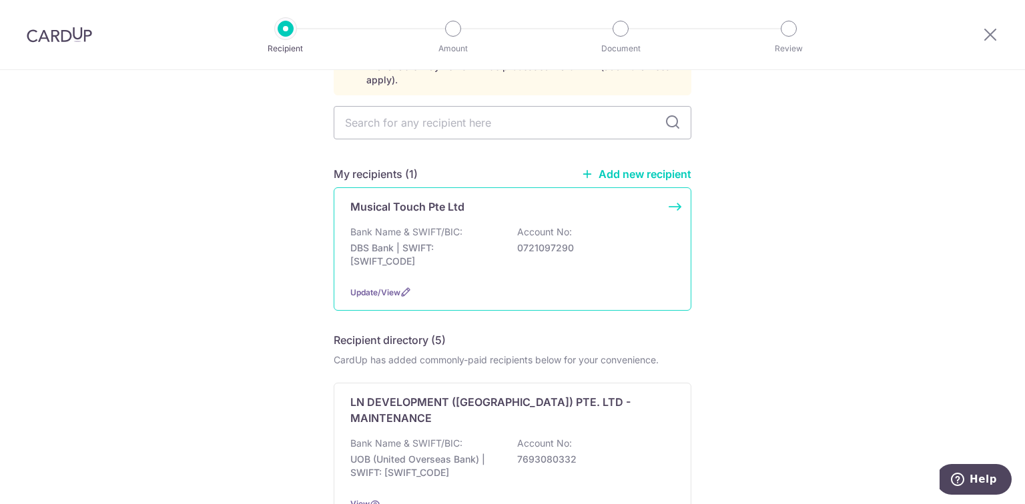
click at [436, 248] on p "DBS Bank | SWIFT: [SWIFT_CODE]" at bounding box center [424, 255] width 149 height 27
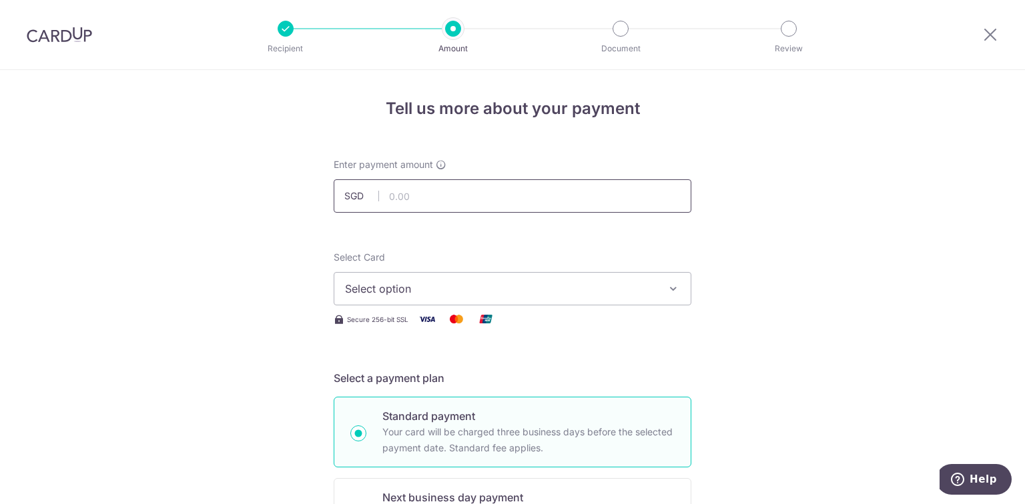
click at [462, 199] on input "text" at bounding box center [513, 195] width 358 height 33
type input "2,170.00"
click at [422, 294] on span "Select option" at bounding box center [500, 289] width 311 height 16
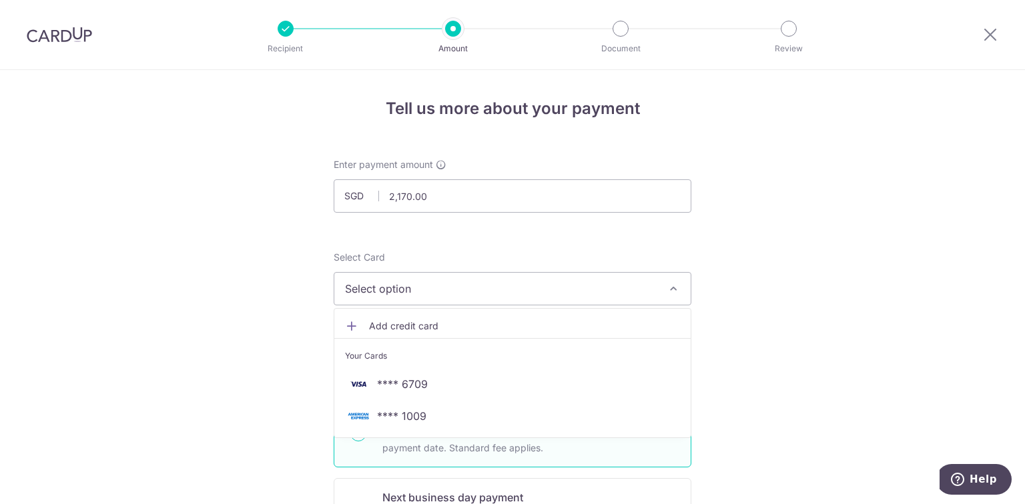
click at [395, 323] on span "Add credit card" at bounding box center [524, 326] width 311 height 13
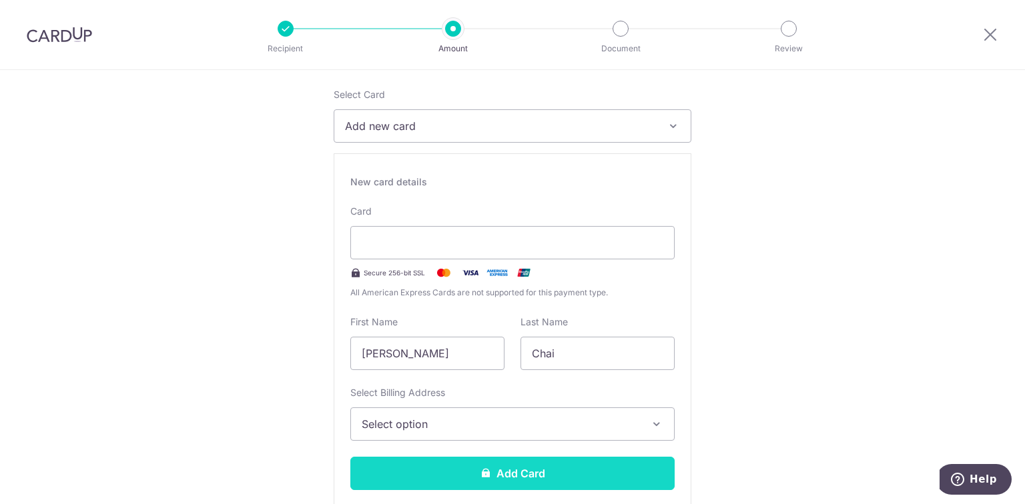
scroll to position [267, 0]
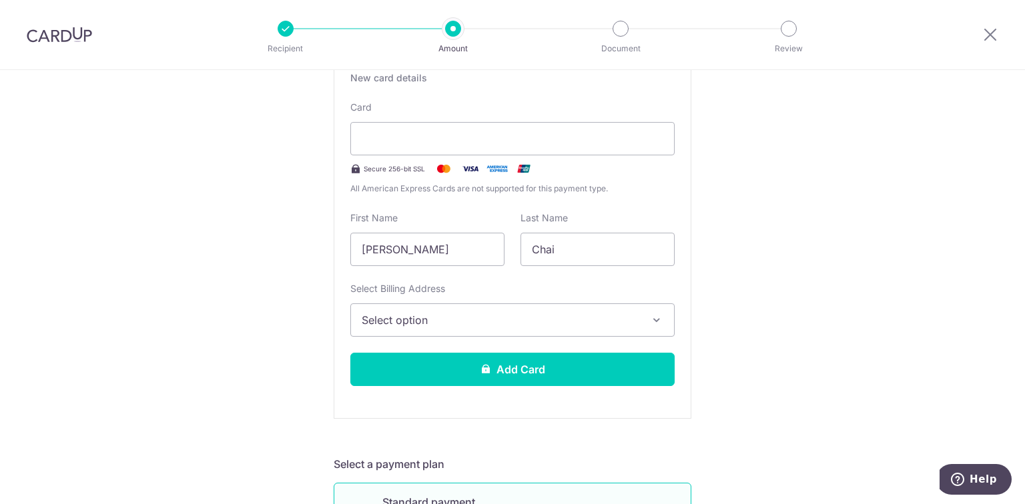
click at [426, 315] on span "Select option" at bounding box center [501, 320] width 278 height 16
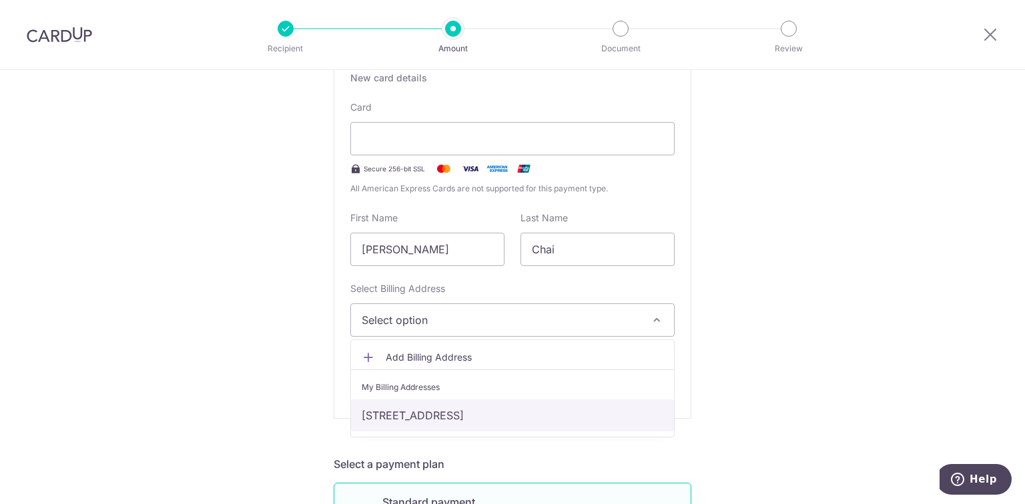
click at [414, 414] on link "[STREET_ADDRESS]" at bounding box center [512, 416] width 323 height 32
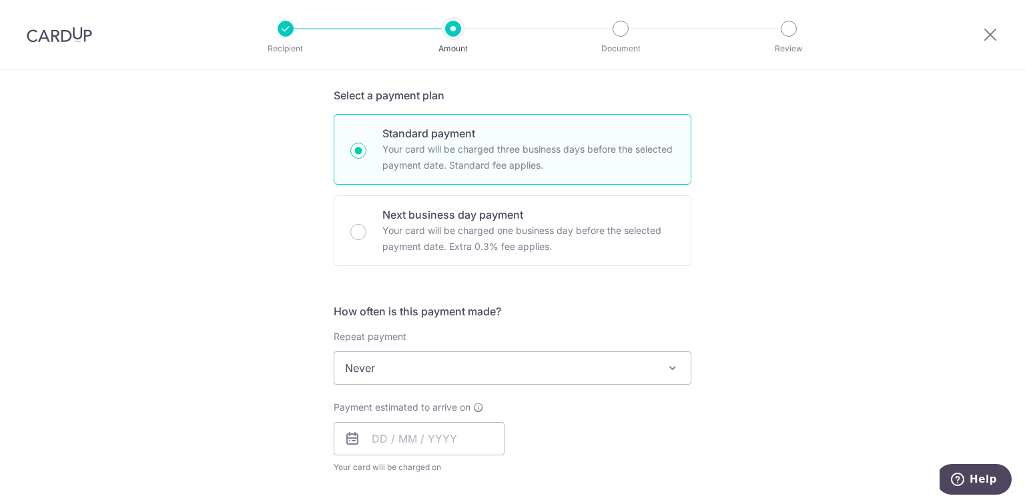
scroll to position [640, 0]
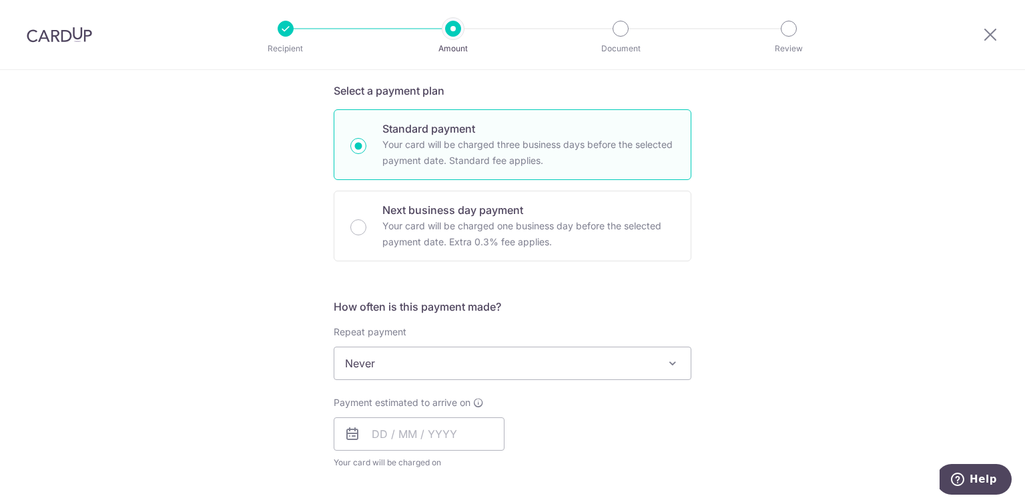
click at [441, 362] on span "Never" at bounding box center [512, 364] width 356 height 32
click at [440, 363] on span "Never" at bounding box center [512, 364] width 356 height 32
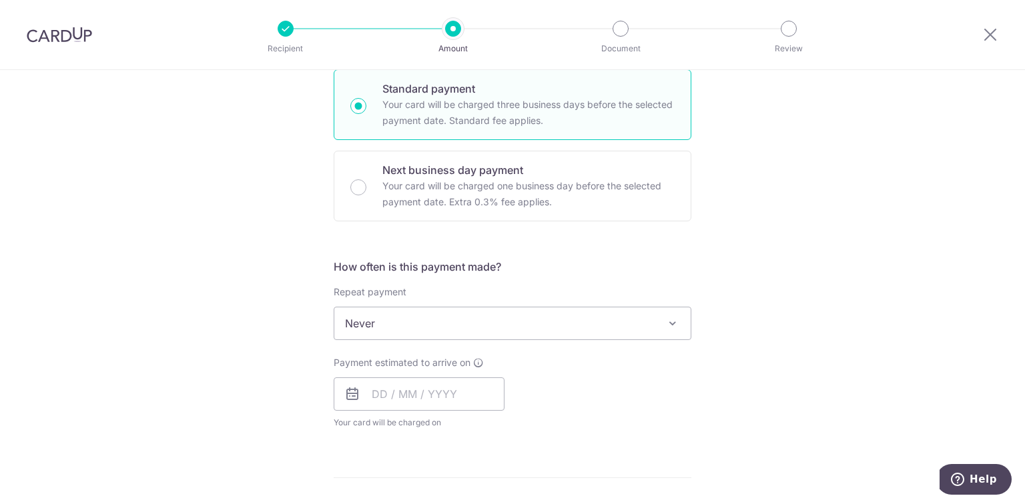
scroll to position [747, 0]
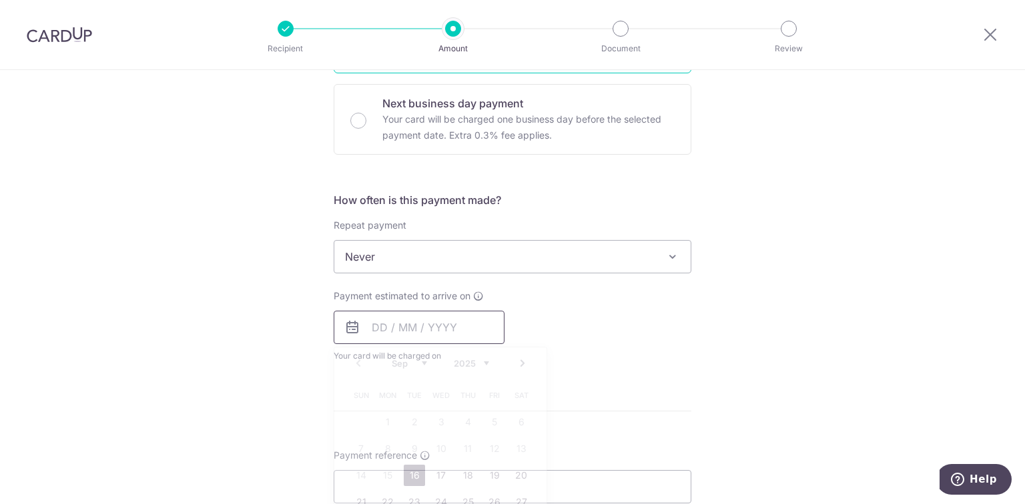
click at [429, 331] on input "text" at bounding box center [419, 327] width 171 height 33
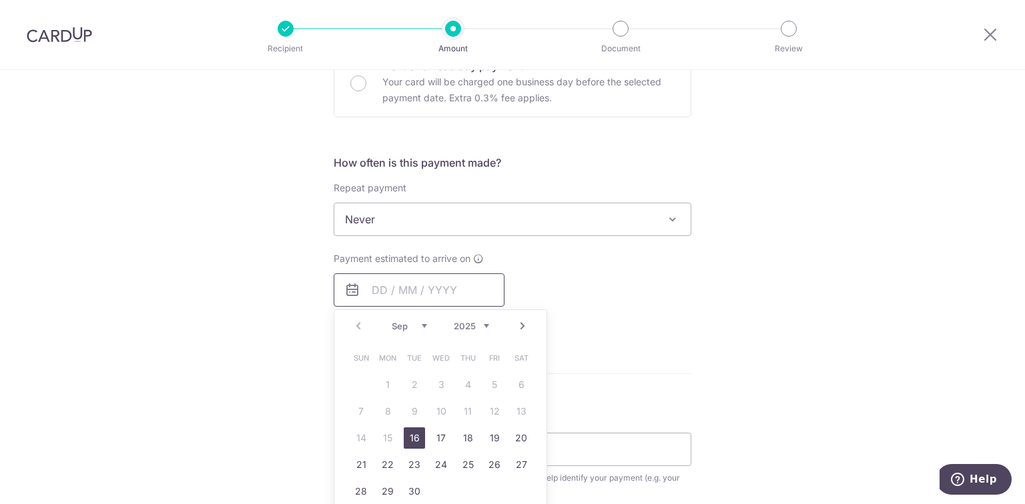
scroll to position [854, 0]
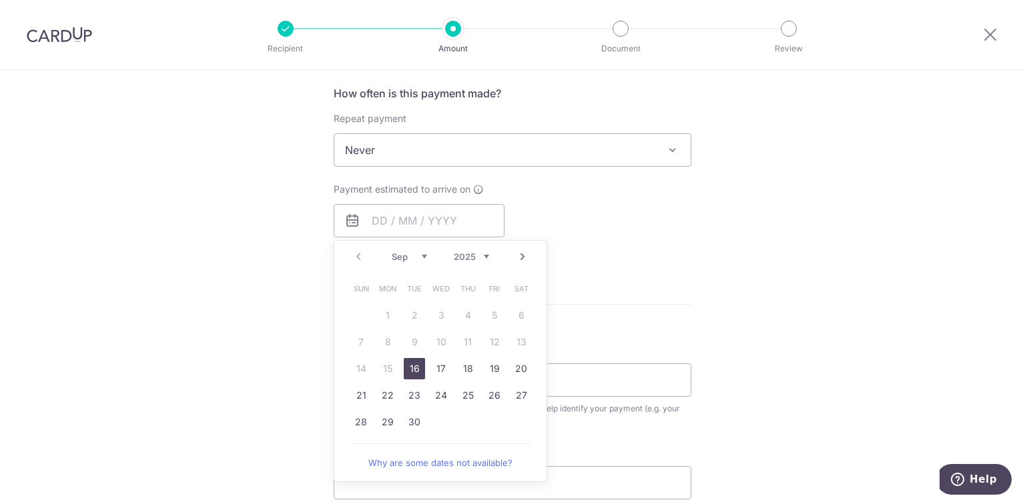
click at [518, 258] on link "Next" at bounding box center [522, 257] width 16 height 16
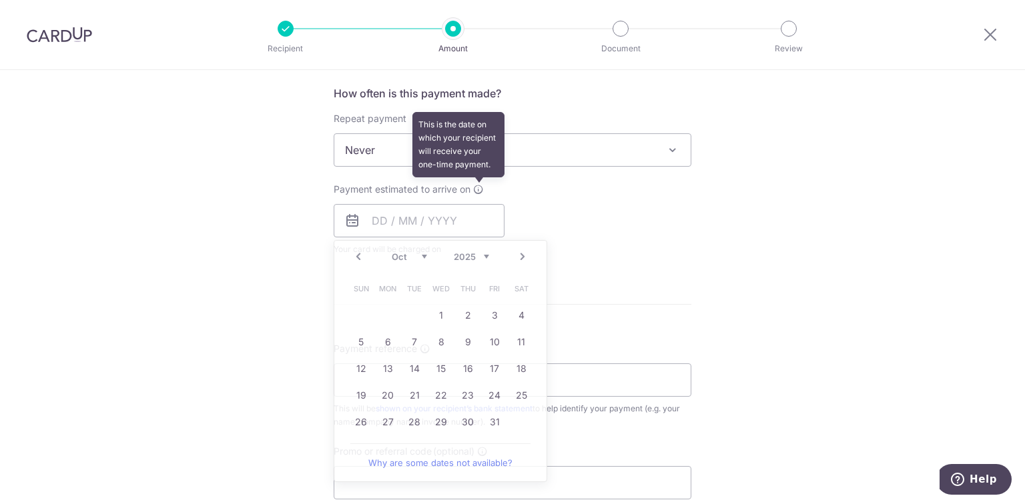
click at [476, 189] on icon at bounding box center [478, 189] width 11 height 11
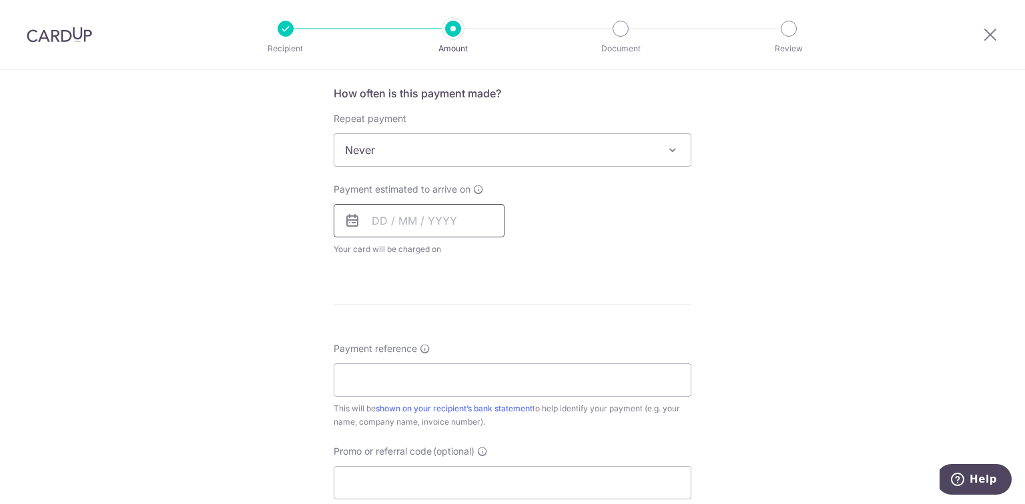
click at [452, 227] on input "text" at bounding box center [419, 220] width 171 height 33
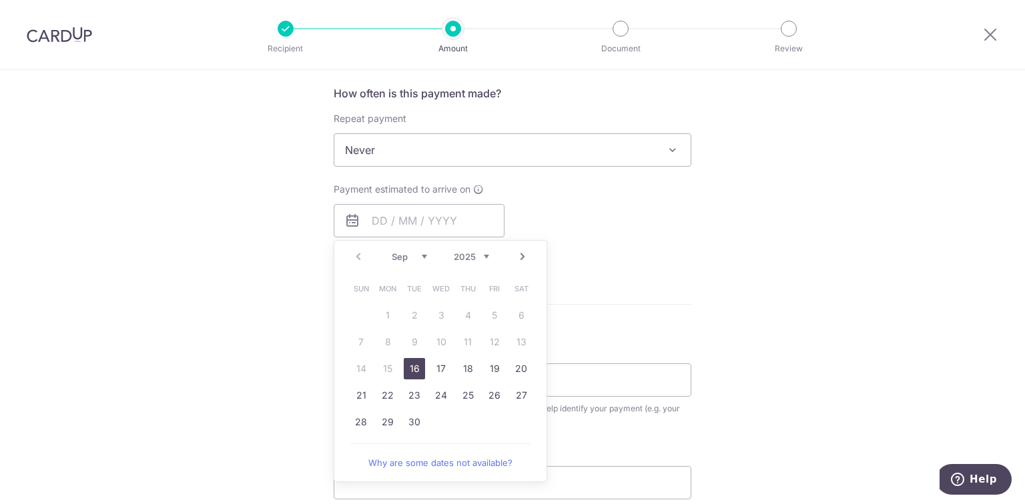
click at [523, 254] on link "Next" at bounding box center [522, 257] width 16 height 16
drag, startPoint x: 498, startPoint y: 396, endPoint x: 622, endPoint y: 286, distance: 166.3
click at [498, 396] on link "24" at bounding box center [494, 395] width 21 height 21
type input "[DATE]"
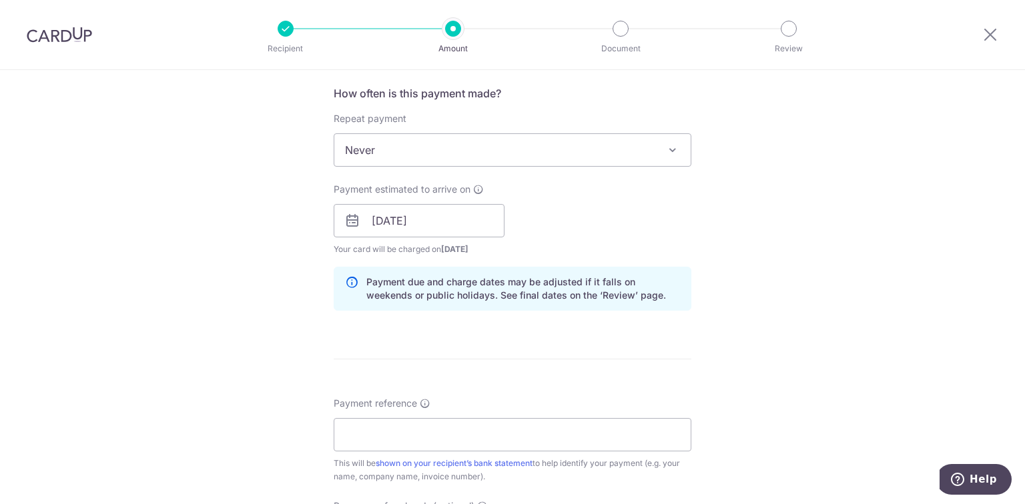
click at [717, 308] on div "Tell us more about your payment Enter payment amount SGD 2,170.00 2170.00 Selec…" at bounding box center [512, 23] width 1025 height 1615
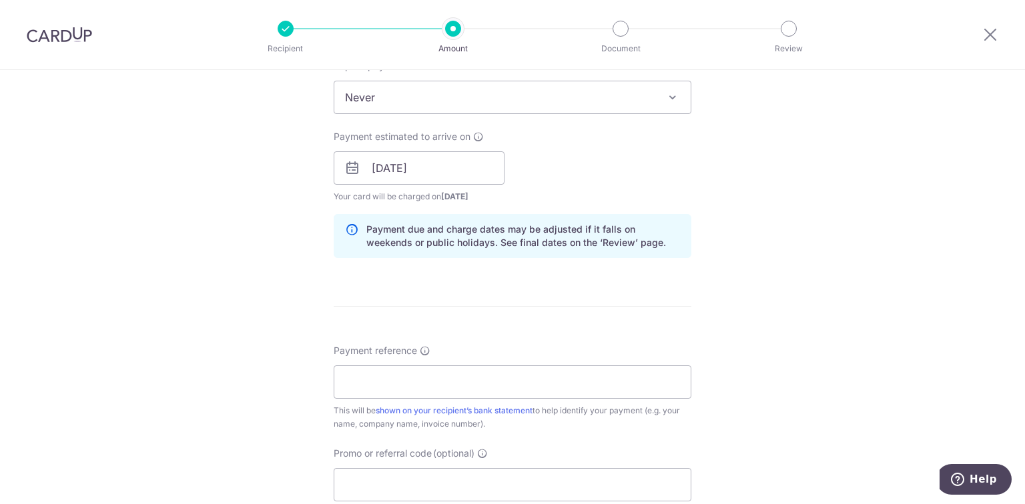
scroll to position [1014, 0]
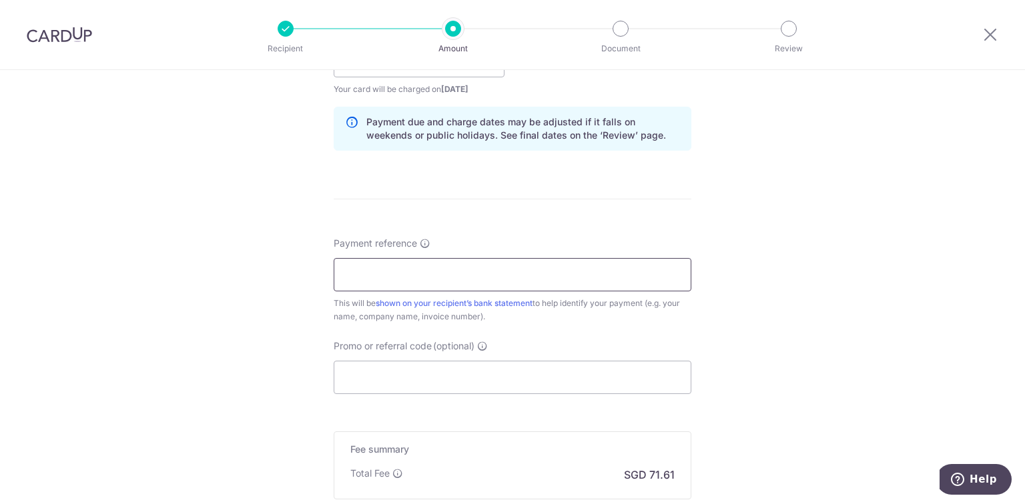
click at [403, 283] on input "Payment reference" at bounding box center [513, 274] width 358 height 33
type input "MT 250240 - [PERSON_NAME], [PERSON_NAME]"
click at [409, 362] on input "Promo or referral code (optional)" at bounding box center [513, 377] width 358 height 33
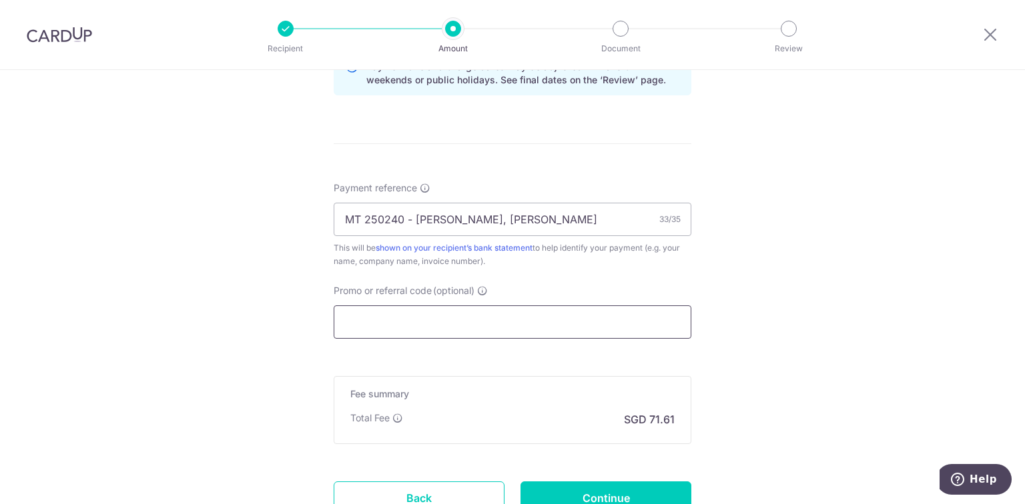
scroll to position [1121, 0]
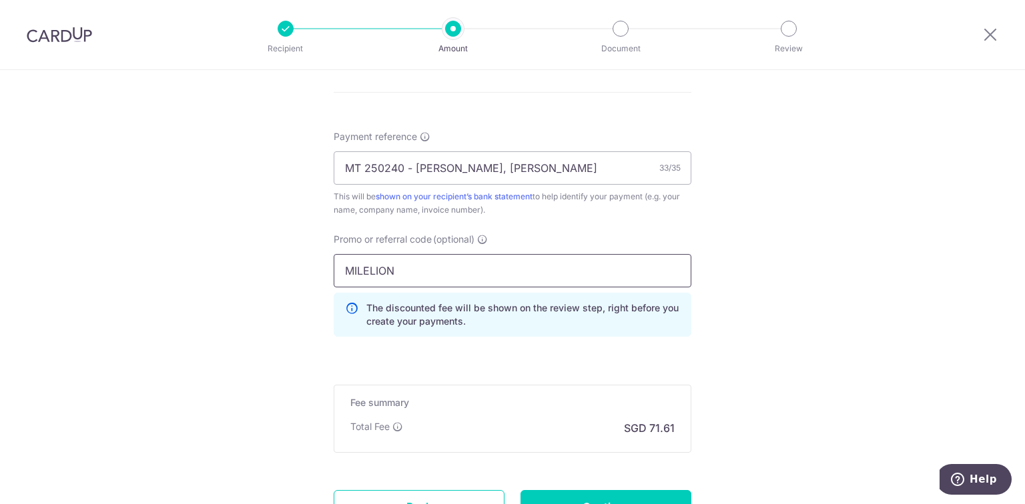
type input "MILELION"
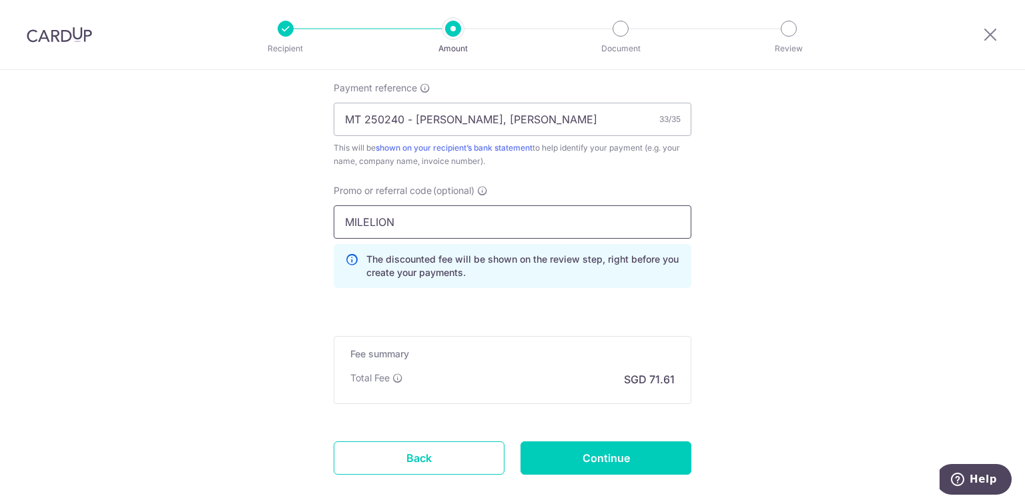
scroll to position [1237, 0]
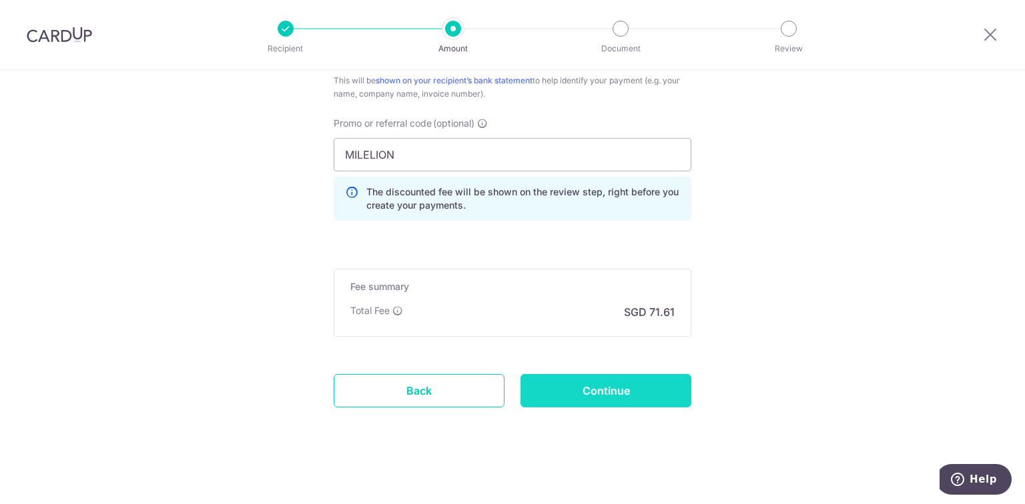
click at [565, 382] on input "Continue" at bounding box center [605, 390] width 171 height 33
type input "Create Schedule"
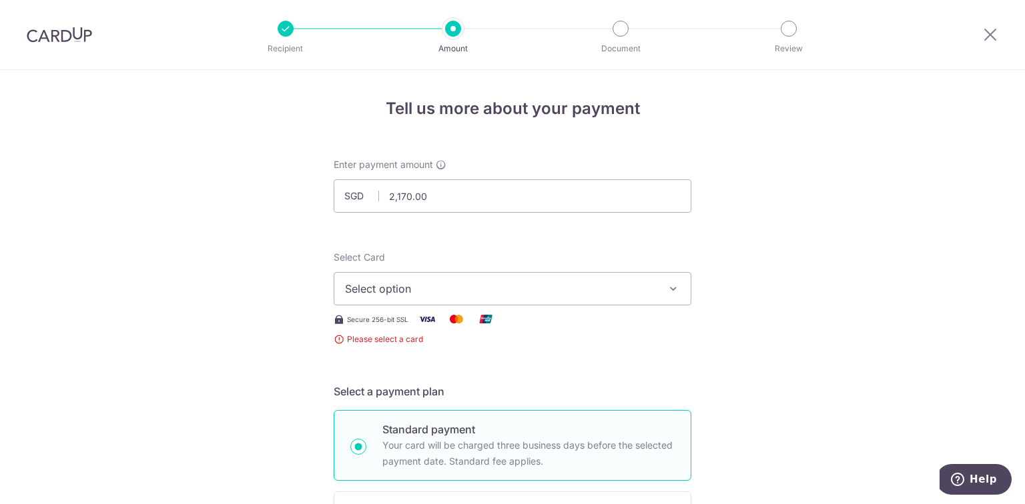
click at [428, 297] on button "Select option" at bounding box center [513, 288] width 358 height 33
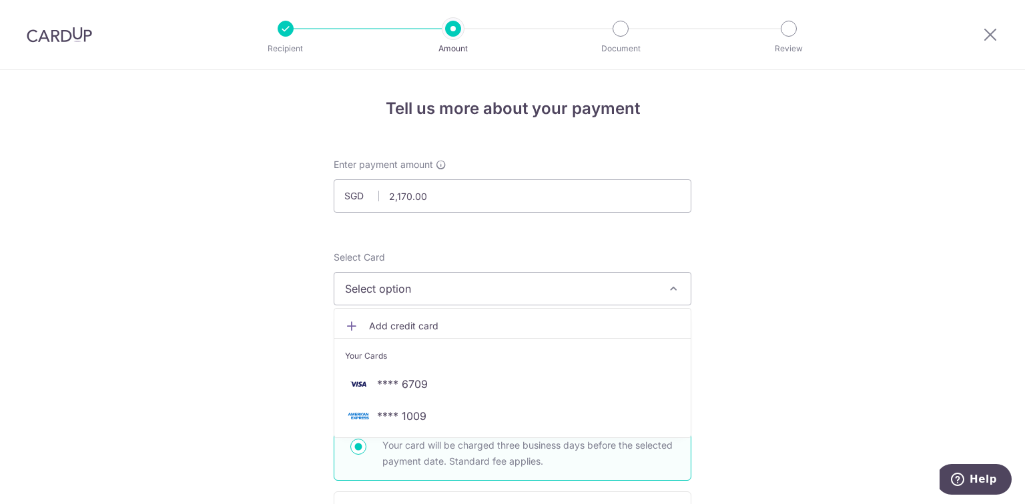
click at [416, 321] on span "Add credit card" at bounding box center [524, 326] width 311 height 13
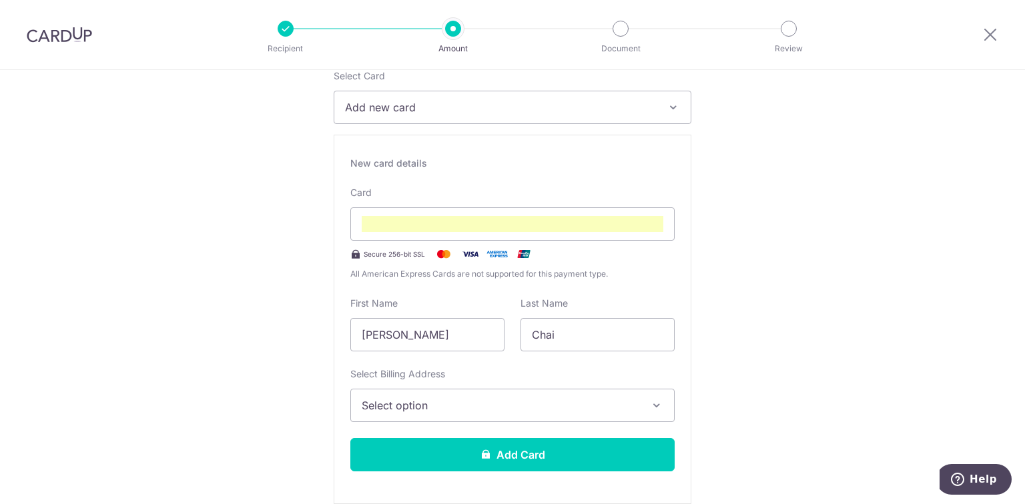
scroll to position [320, 0]
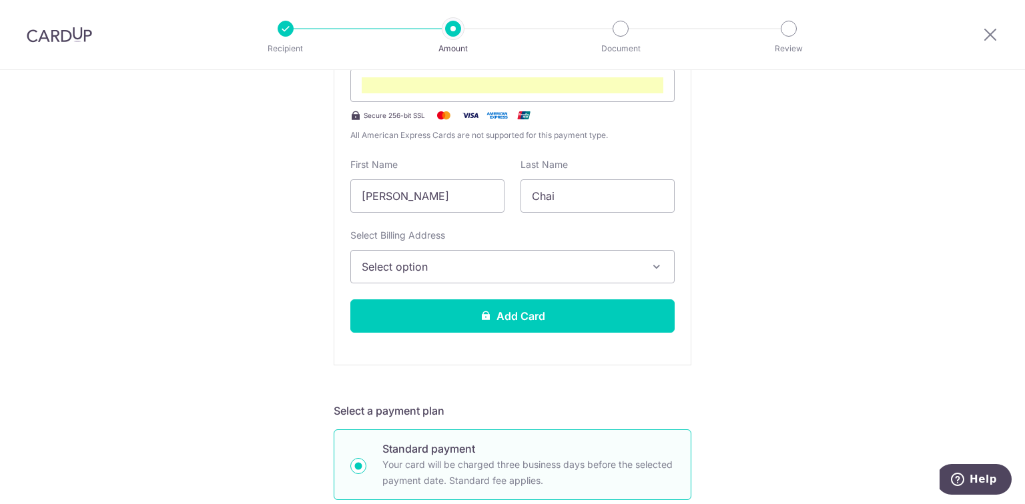
click at [570, 268] on span "Select option" at bounding box center [501, 267] width 278 height 16
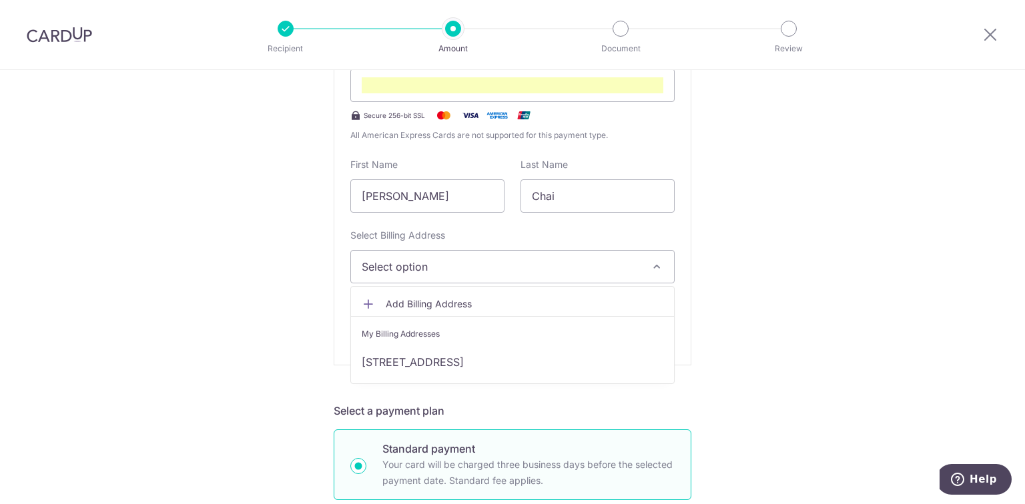
click at [462, 302] on span "Add Billing Address" at bounding box center [525, 304] width 278 height 13
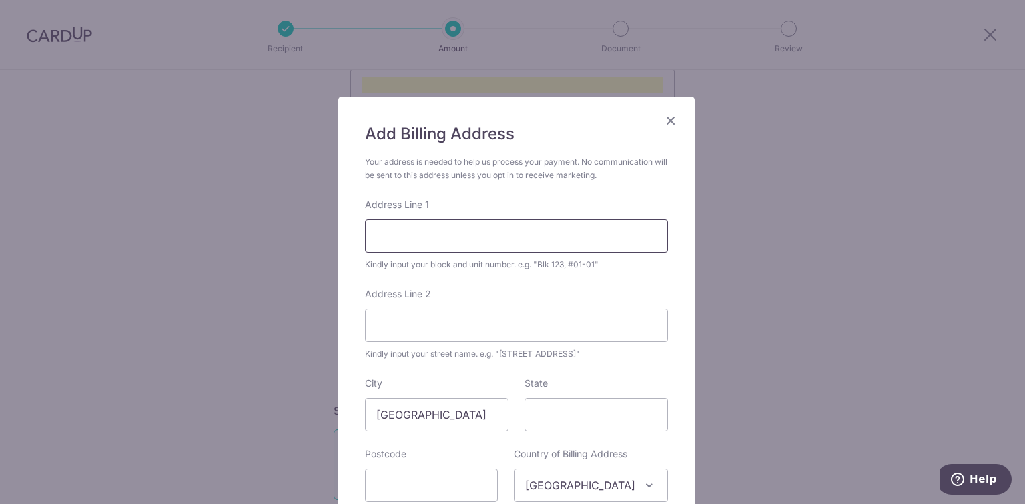
click at [457, 232] on input "Address Line 1" at bounding box center [516, 235] width 303 height 33
type input "Queens, Stirling Road"
type input "Block 10, #27-01"
type input "148954"
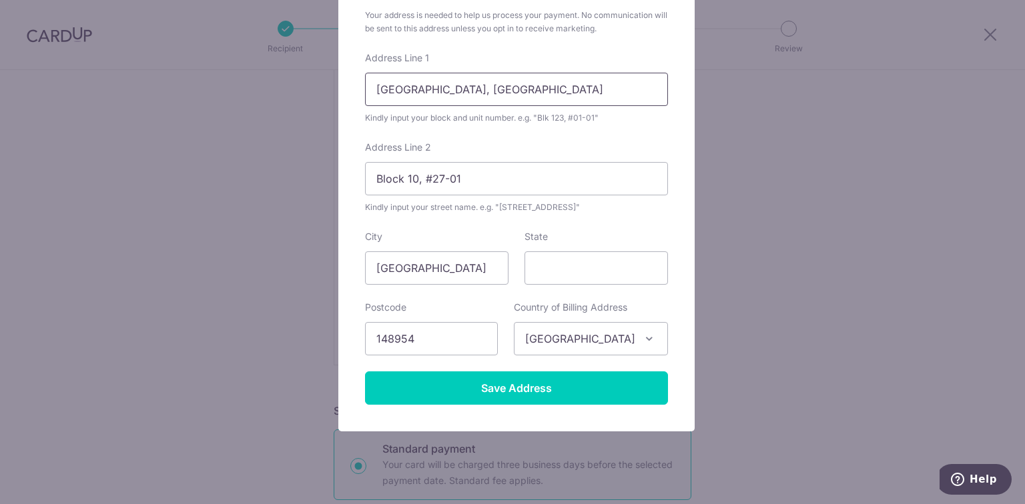
scroll to position [160, 0]
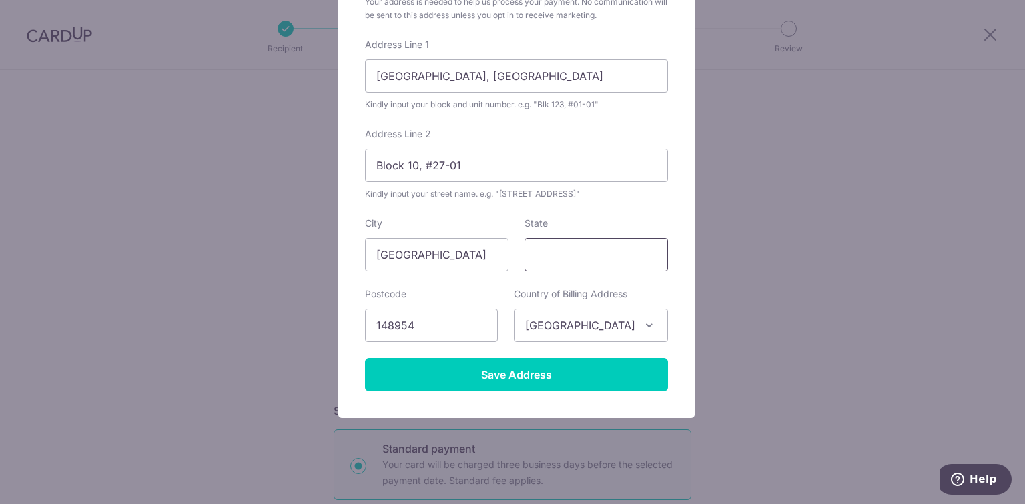
click at [564, 267] on input "State" at bounding box center [595, 254] width 143 height 33
type input "[GEOGRAPHIC_DATA]"
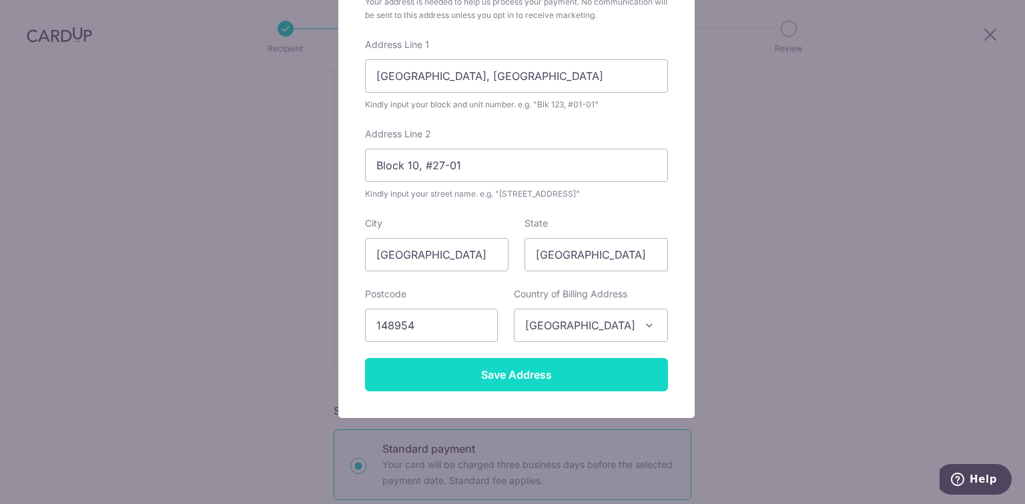
click at [546, 371] on input "Save Address" at bounding box center [516, 374] width 303 height 33
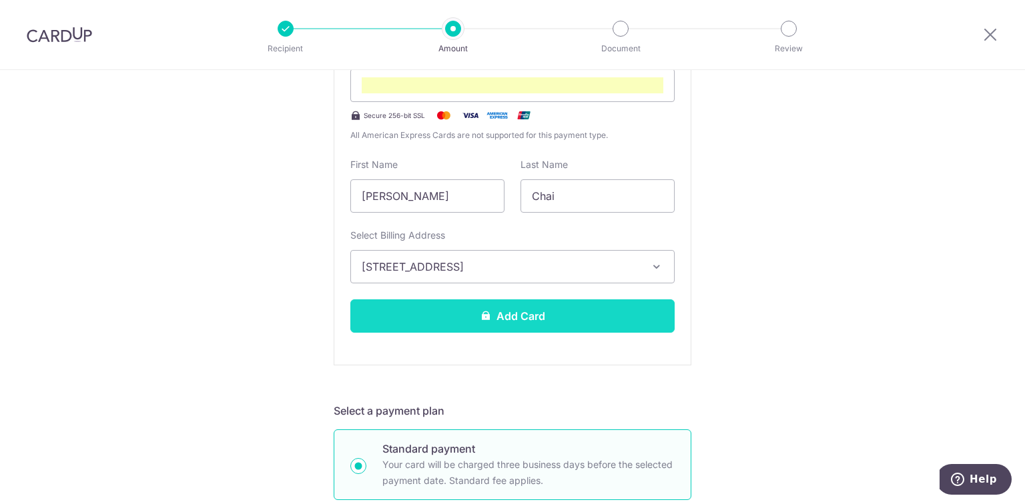
click at [502, 319] on button "Add Card" at bounding box center [512, 316] width 324 height 33
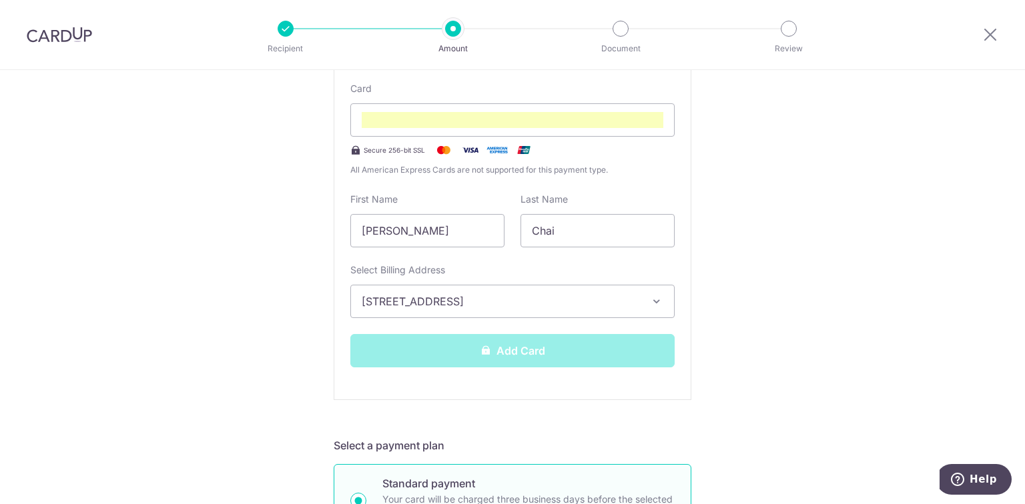
scroll to position [107, 0]
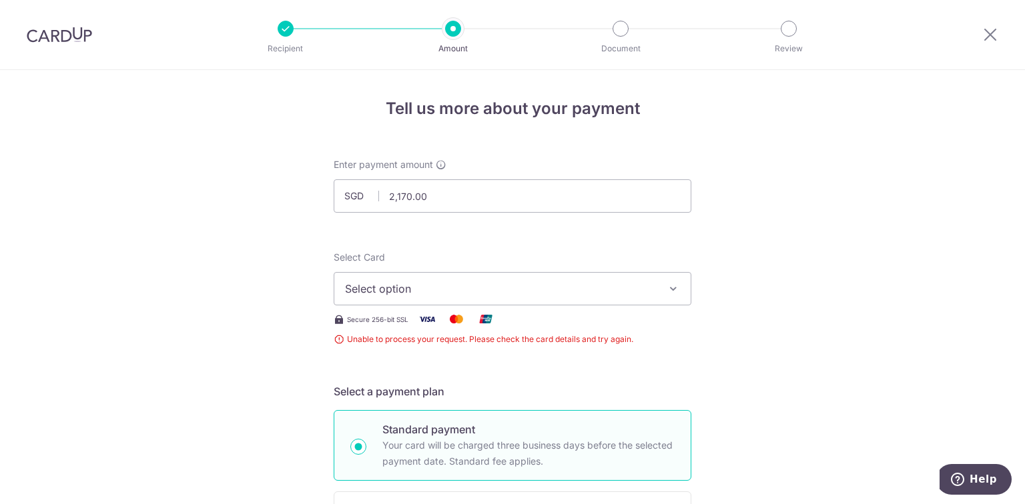
click at [541, 296] on span "Select option" at bounding box center [500, 289] width 311 height 16
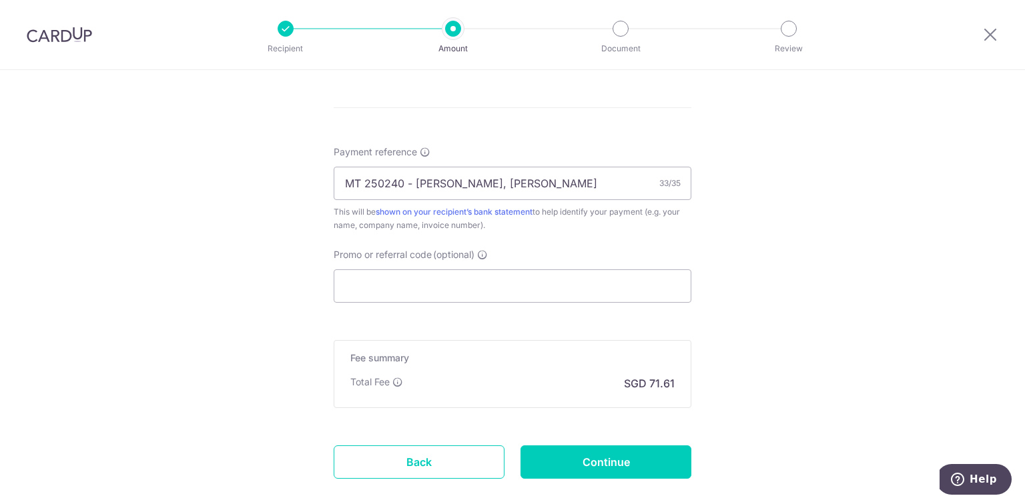
scroll to position [839, 0]
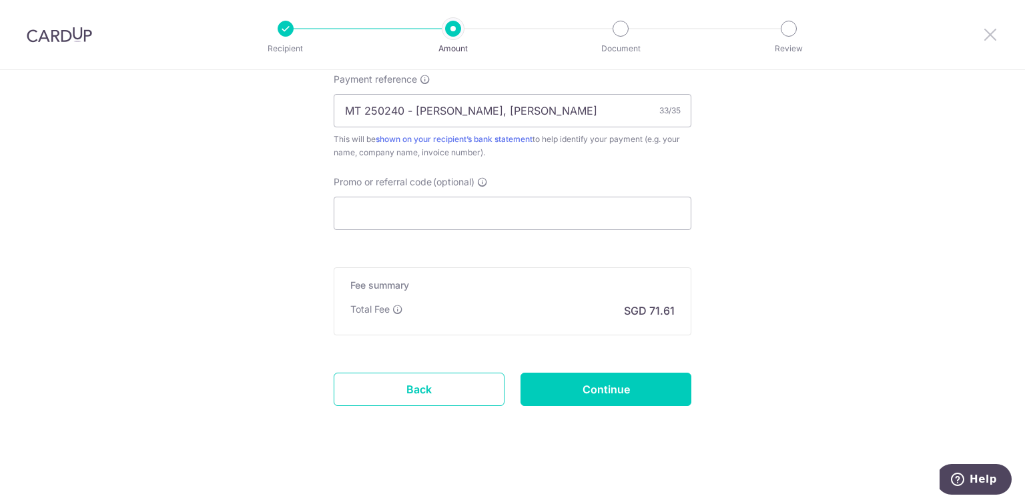
drag, startPoint x: 990, startPoint y: 33, endPoint x: 560, endPoint y: 74, distance: 432.2
click at [990, 33] on icon at bounding box center [990, 34] width 16 height 17
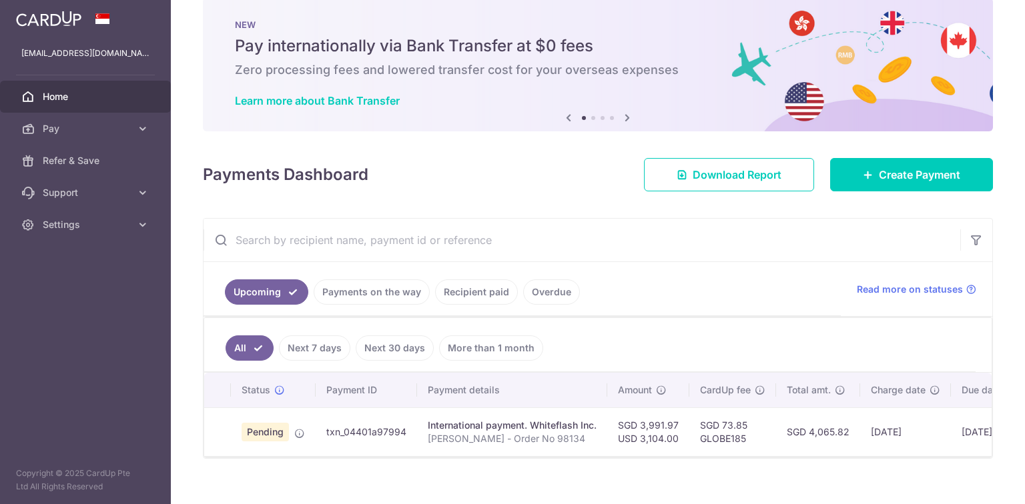
scroll to position [43, 0]
